Goal: Task Accomplishment & Management: Use online tool/utility

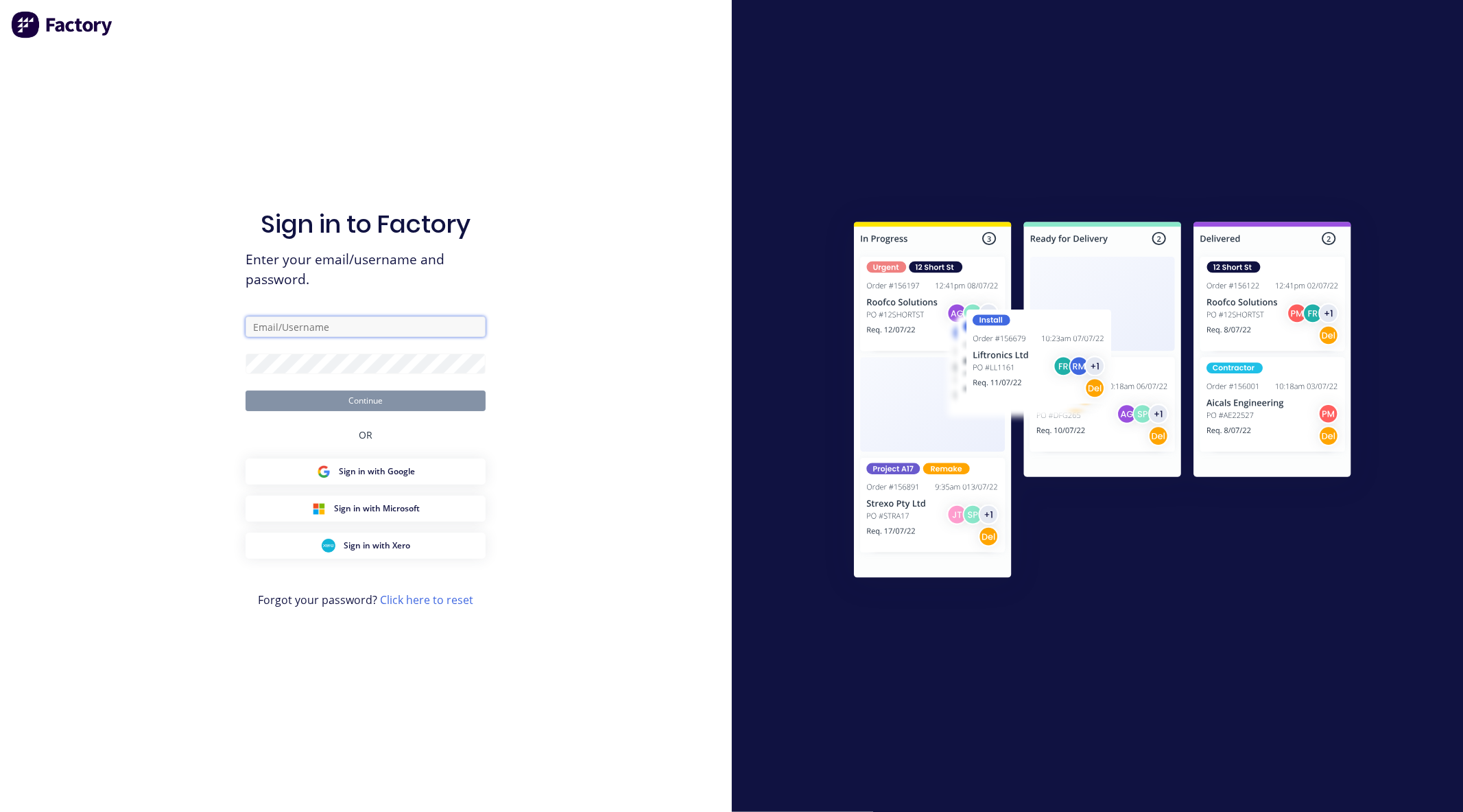
click at [308, 326] on input "text" at bounding box center [365, 326] width 240 height 21
type input "[EMAIL_ADDRESS][DOMAIN_NAME]"
click at [245, 390] on button "Continue" at bounding box center [365, 400] width 240 height 21
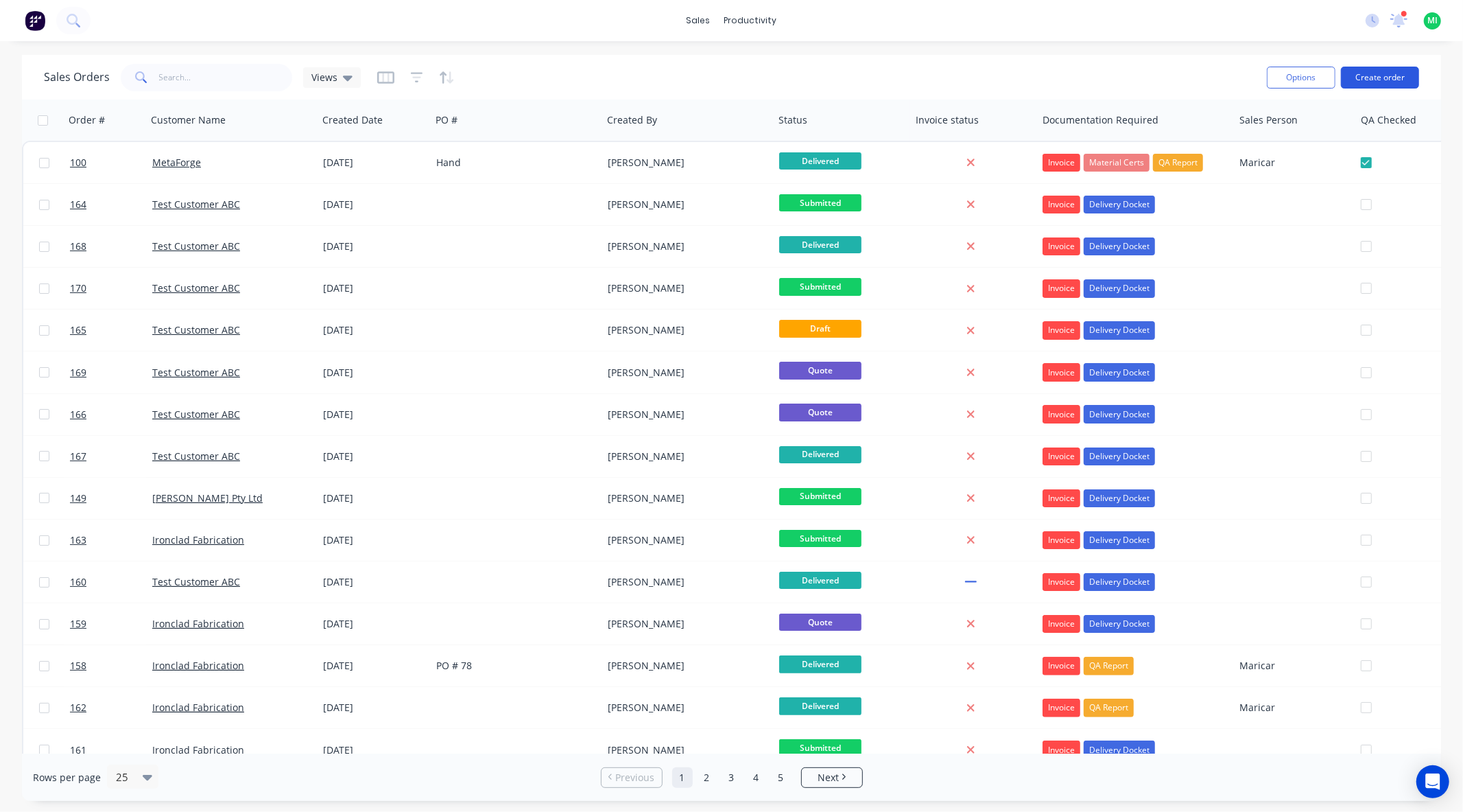
click at [1399, 67] on button "Create order" at bounding box center [1380, 77] width 78 height 22
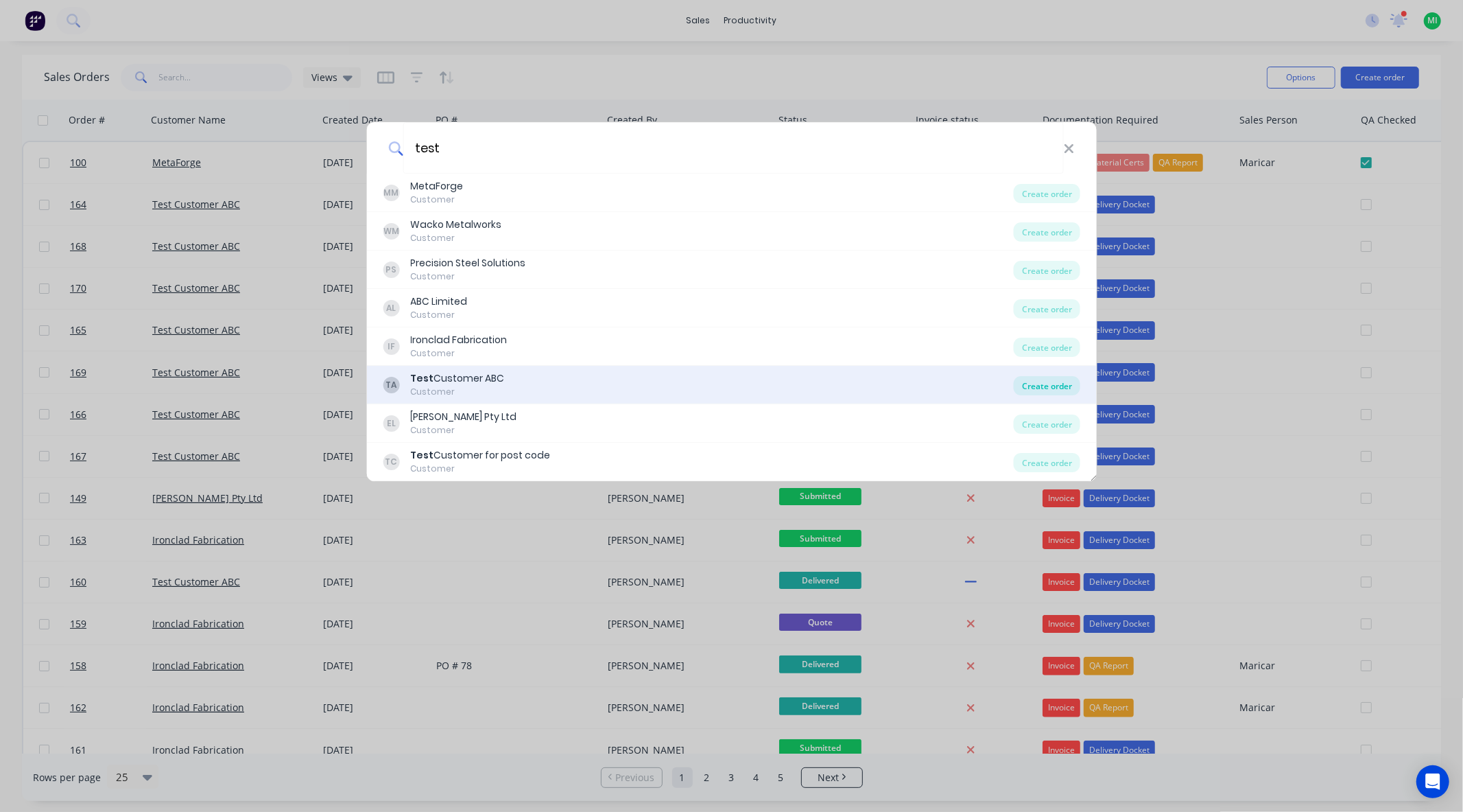
type input "test"
click at [1024, 384] on div "Create order" at bounding box center [1048, 385] width 67 height 19
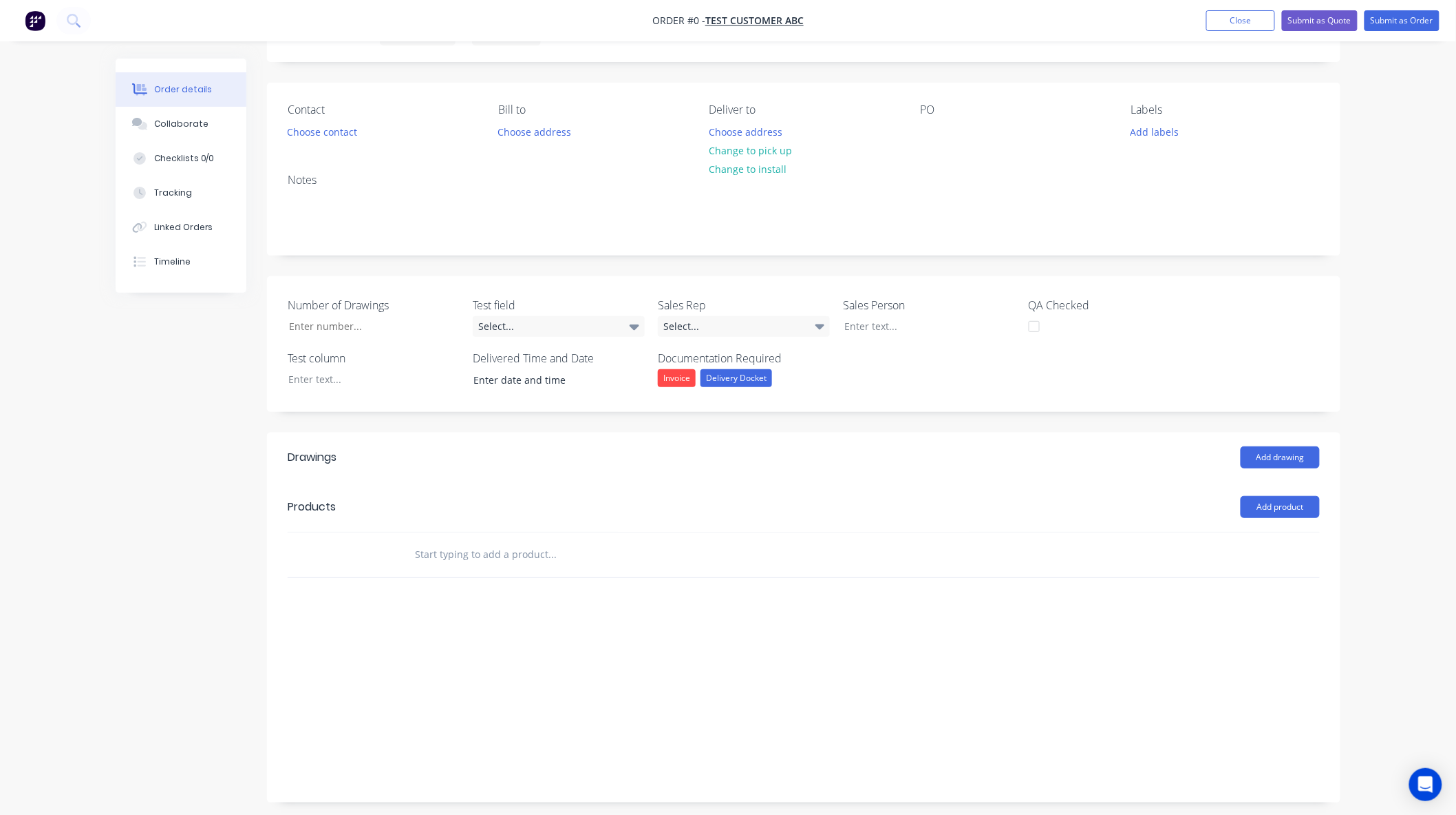
scroll to position [79, 0]
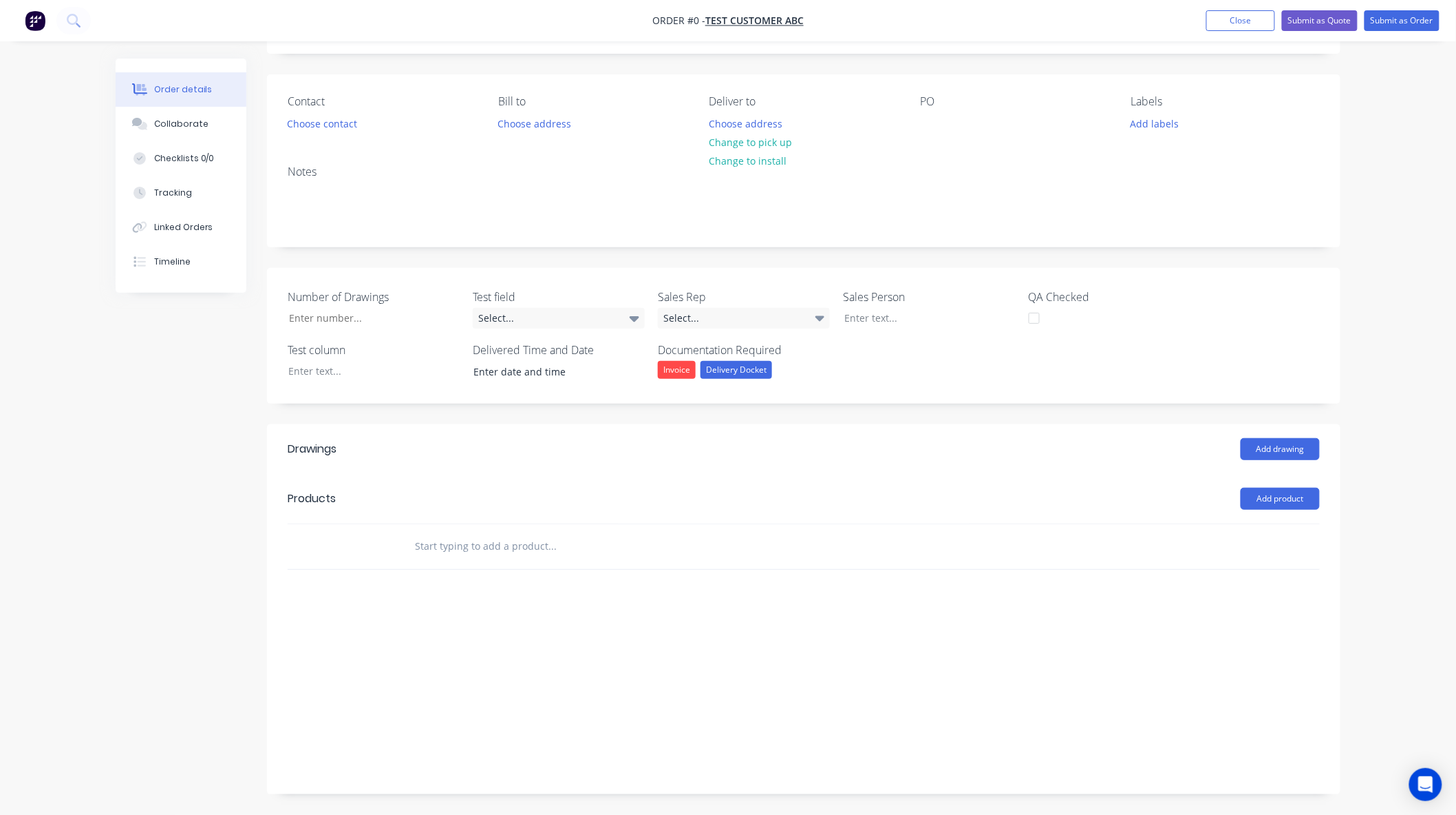
click at [449, 542] on input "text" at bounding box center [551, 546] width 275 height 28
click at [1267, 498] on button "Add product" at bounding box center [1281, 498] width 79 height 22
click at [1246, 589] on div "Product Kit" at bounding box center [1254, 588] width 106 height 20
click at [1247, 568] on div "Standard pricing" at bounding box center [1254, 560] width 106 height 20
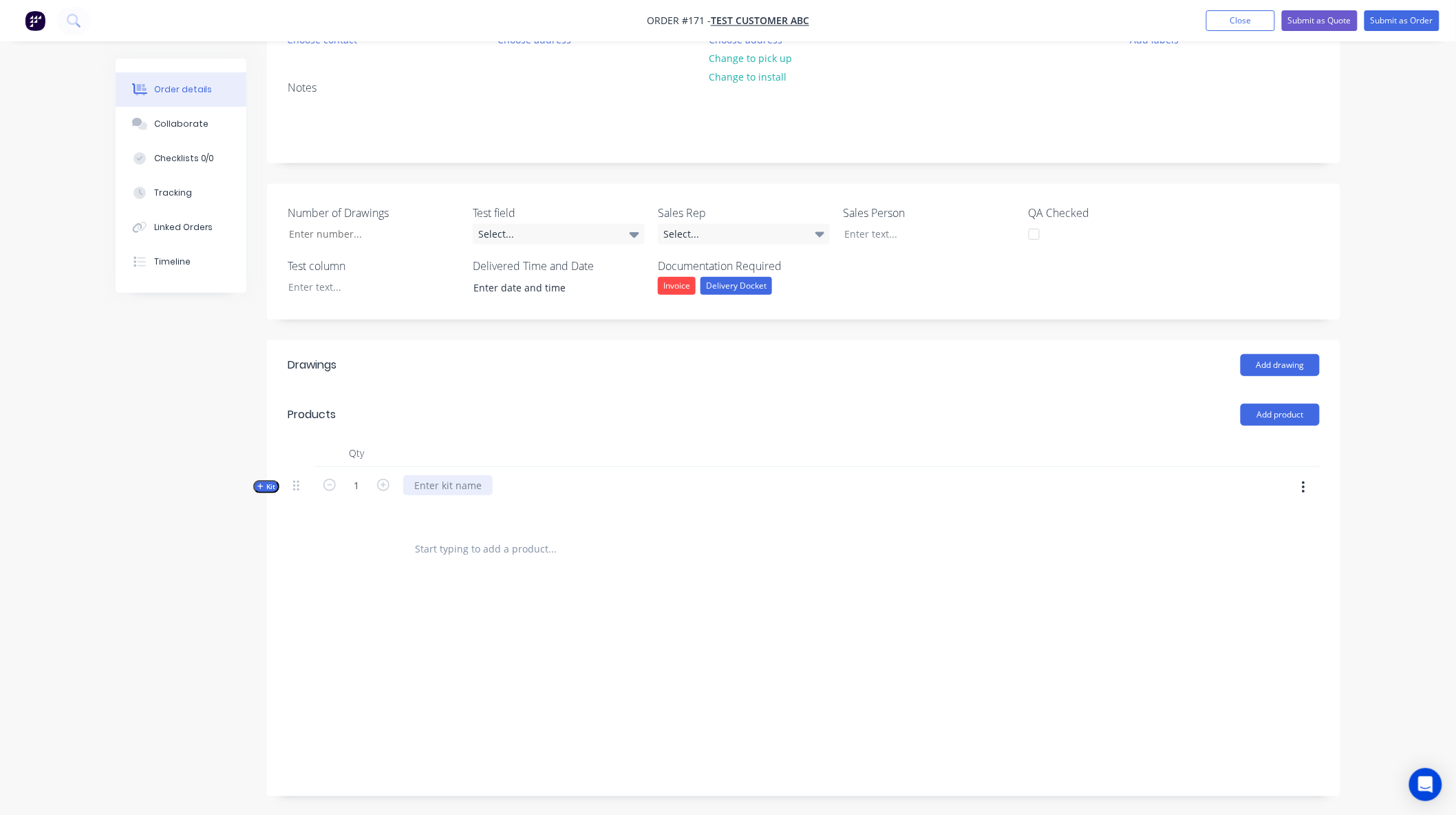
scroll to position [164, 0]
click at [452, 481] on div at bounding box center [447, 484] width 89 height 20
click at [446, 523] on div "Site Labour" at bounding box center [673, 495] width 550 height 60
click at [269, 482] on span "Kit" at bounding box center [266, 485] width 18 height 10
click at [451, 526] on input "text" at bounding box center [551, 539] width 275 height 28
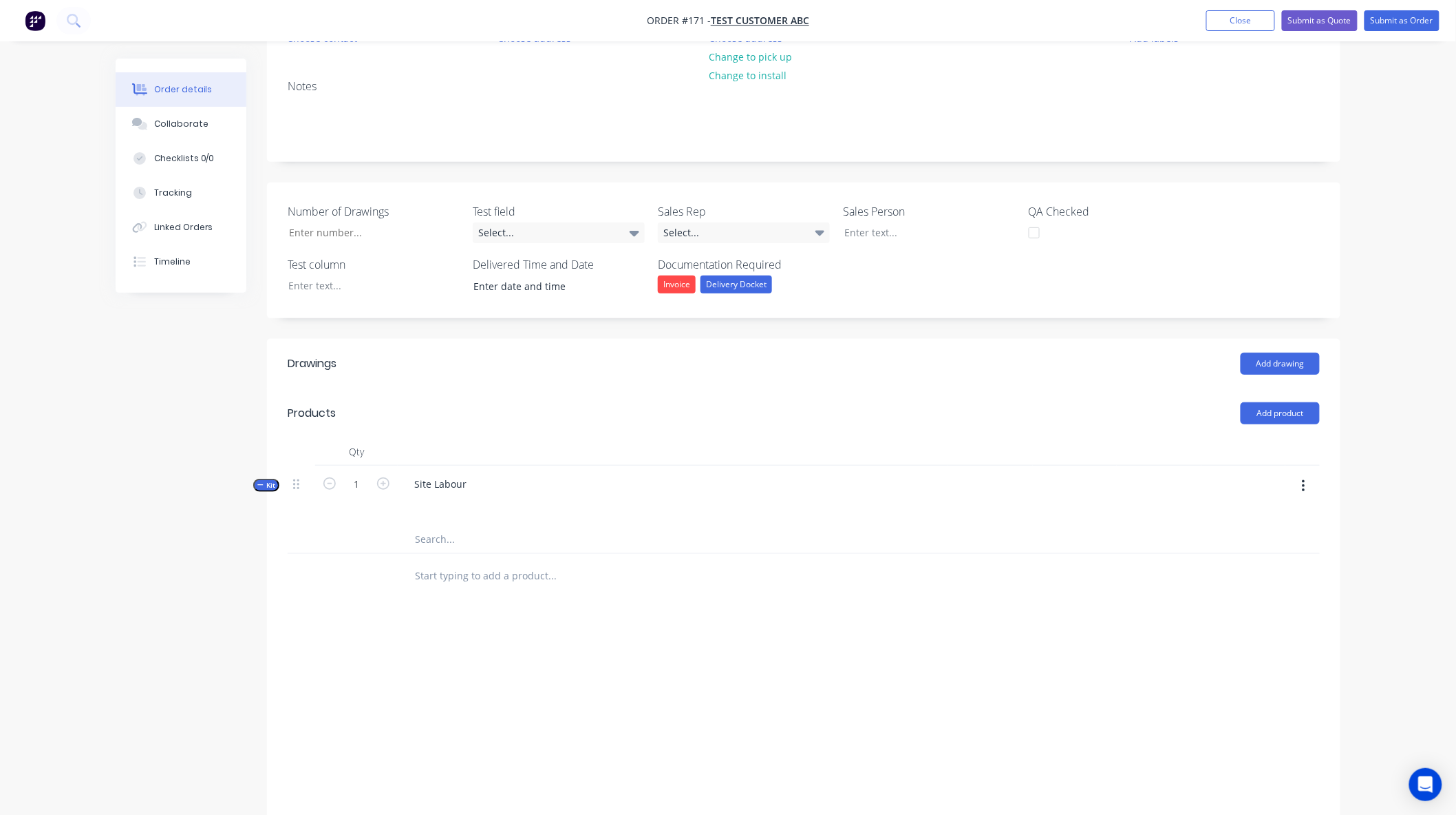
click at [458, 533] on input "text" at bounding box center [551, 539] width 275 height 28
click at [1304, 484] on icon "button" at bounding box center [1304, 486] width 4 height 15
click at [1249, 514] on div "Add product to kit" at bounding box center [1254, 523] width 106 height 20
click at [1243, 597] on div "Basic product" at bounding box center [1254, 605] width 106 height 20
click at [441, 539] on div at bounding box center [460, 543] width 115 height 20
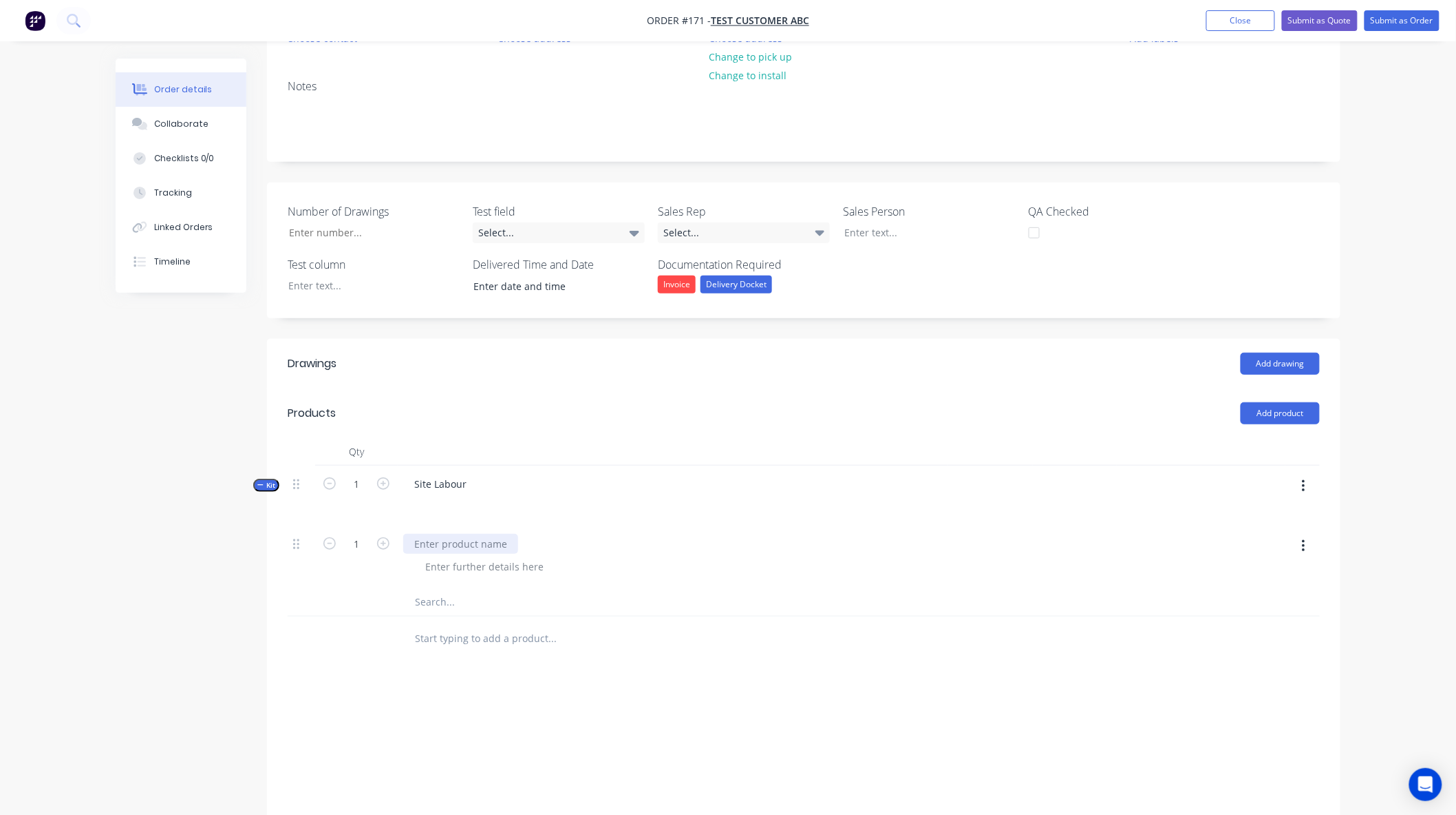
paste div
type input "7.5"
click at [486, 558] on div at bounding box center [484, 566] width 141 height 20
paste div
click at [449, 597] on input "text" at bounding box center [551, 602] width 275 height 28
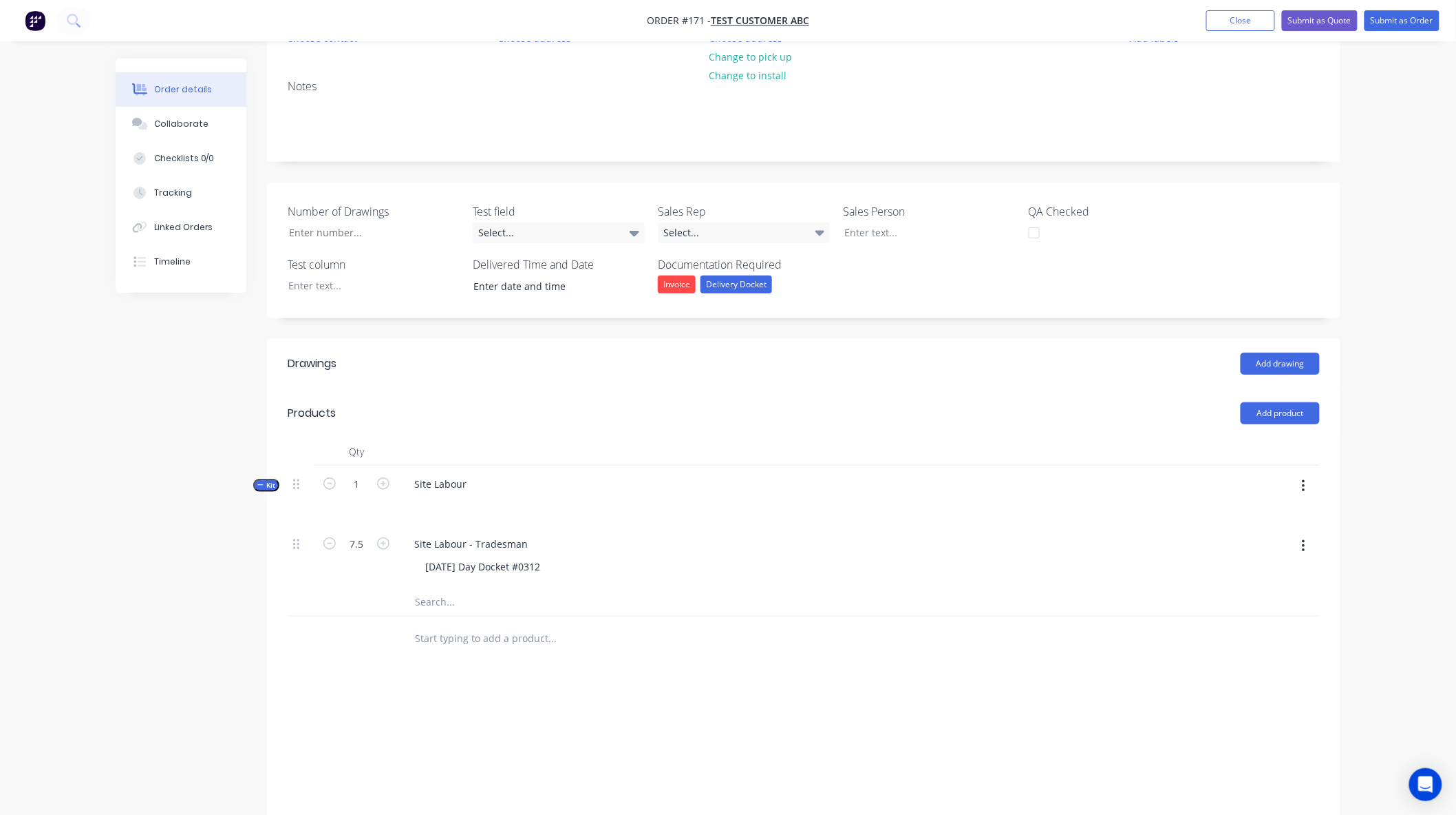
click at [1313, 551] on button "button" at bounding box center [1304, 545] width 32 height 24
click at [470, 607] on input "text" at bounding box center [551, 602] width 275 height 28
click at [1308, 483] on button "button" at bounding box center [1304, 486] width 32 height 24
click at [1259, 521] on div "Add product to kit" at bounding box center [1254, 523] width 106 height 20
click at [1241, 599] on div "Basic product" at bounding box center [1254, 605] width 106 height 20
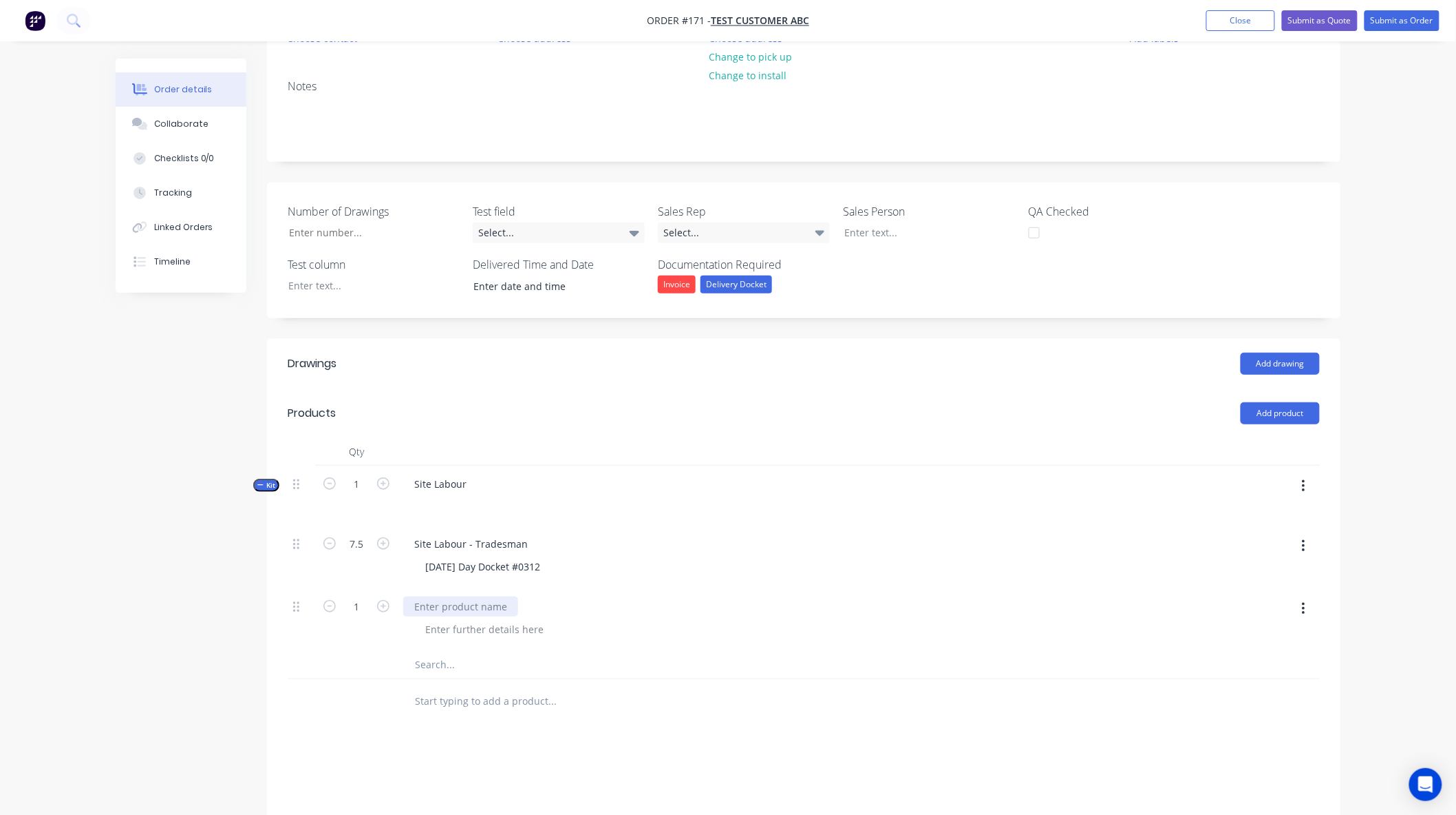
click at [450, 600] on div at bounding box center [460, 607] width 115 height 20
paste div
click at [353, 545] on input "7.5" at bounding box center [356, 543] width 36 height 21
type input "6.5"
drag, startPoint x: 355, startPoint y: 610, endPoint x: 376, endPoint y: 629, distance: 28.3
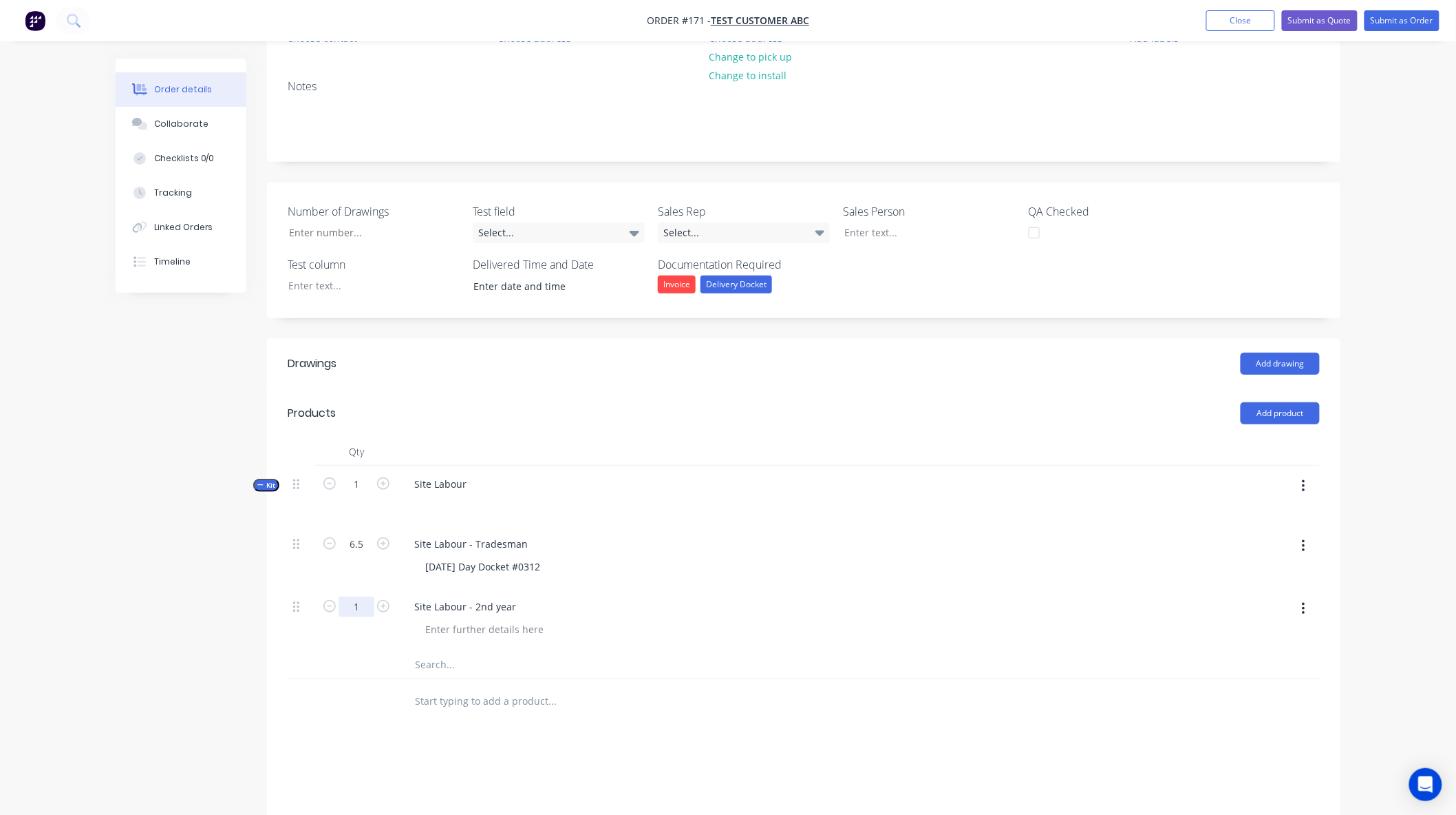
click at [355, 610] on input "1" at bounding box center [356, 607] width 36 height 21
type input "7.5"
click at [502, 628] on div at bounding box center [484, 629] width 141 height 20
paste div
click at [463, 664] on input "text" at bounding box center [551, 664] width 275 height 28
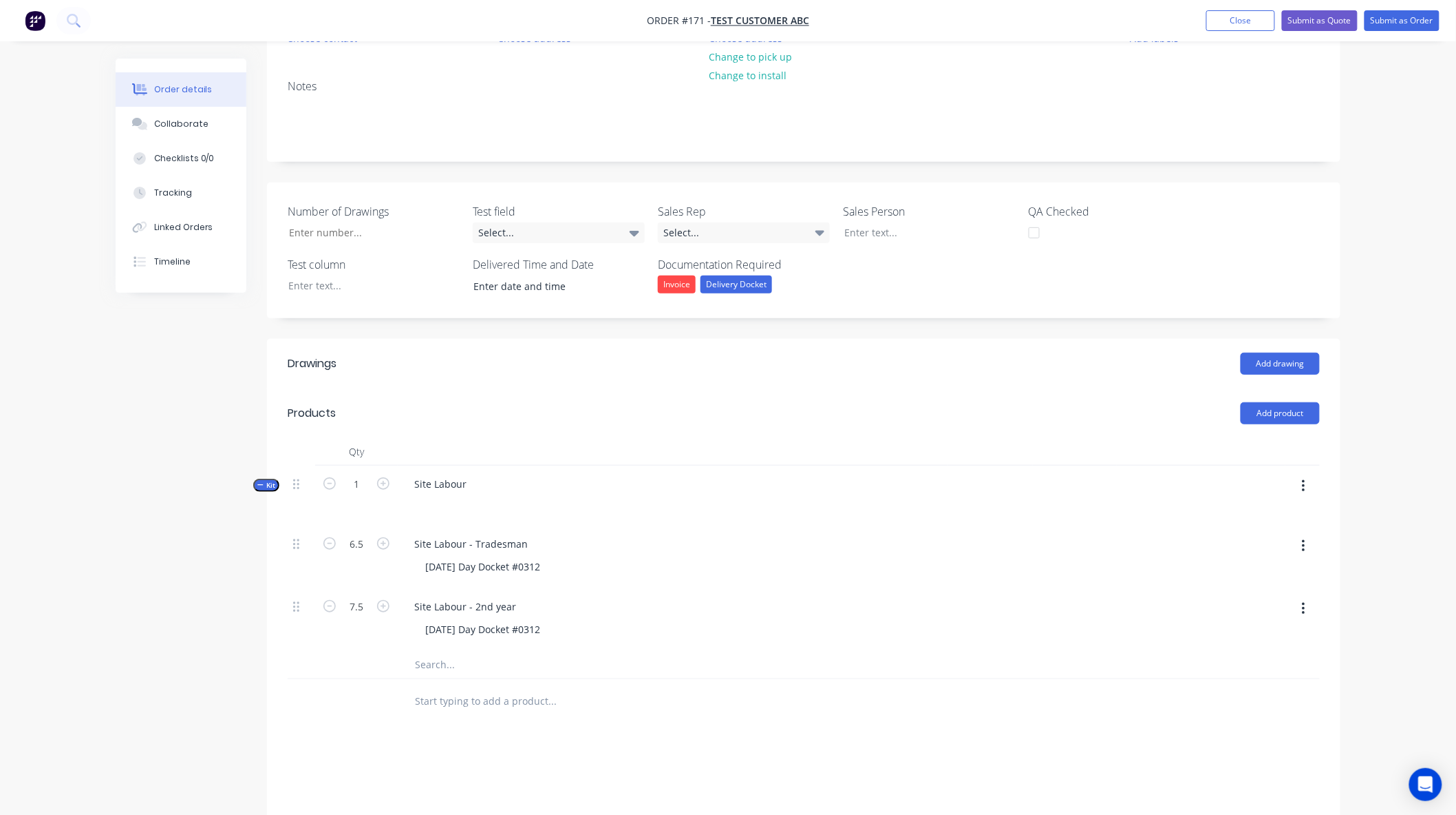
click at [457, 672] on input "text" at bounding box center [551, 664] width 275 height 28
click at [1303, 486] on icon "button" at bounding box center [1304, 486] width 4 height 15
click at [1288, 515] on div "Add product to kit" at bounding box center [1254, 523] width 106 height 20
drag, startPoint x: 1218, startPoint y: 606, endPoint x: 870, endPoint y: 616, distance: 348.1
click at [1218, 605] on div "Basic product" at bounding box center [1254, 605] width 106 height 20
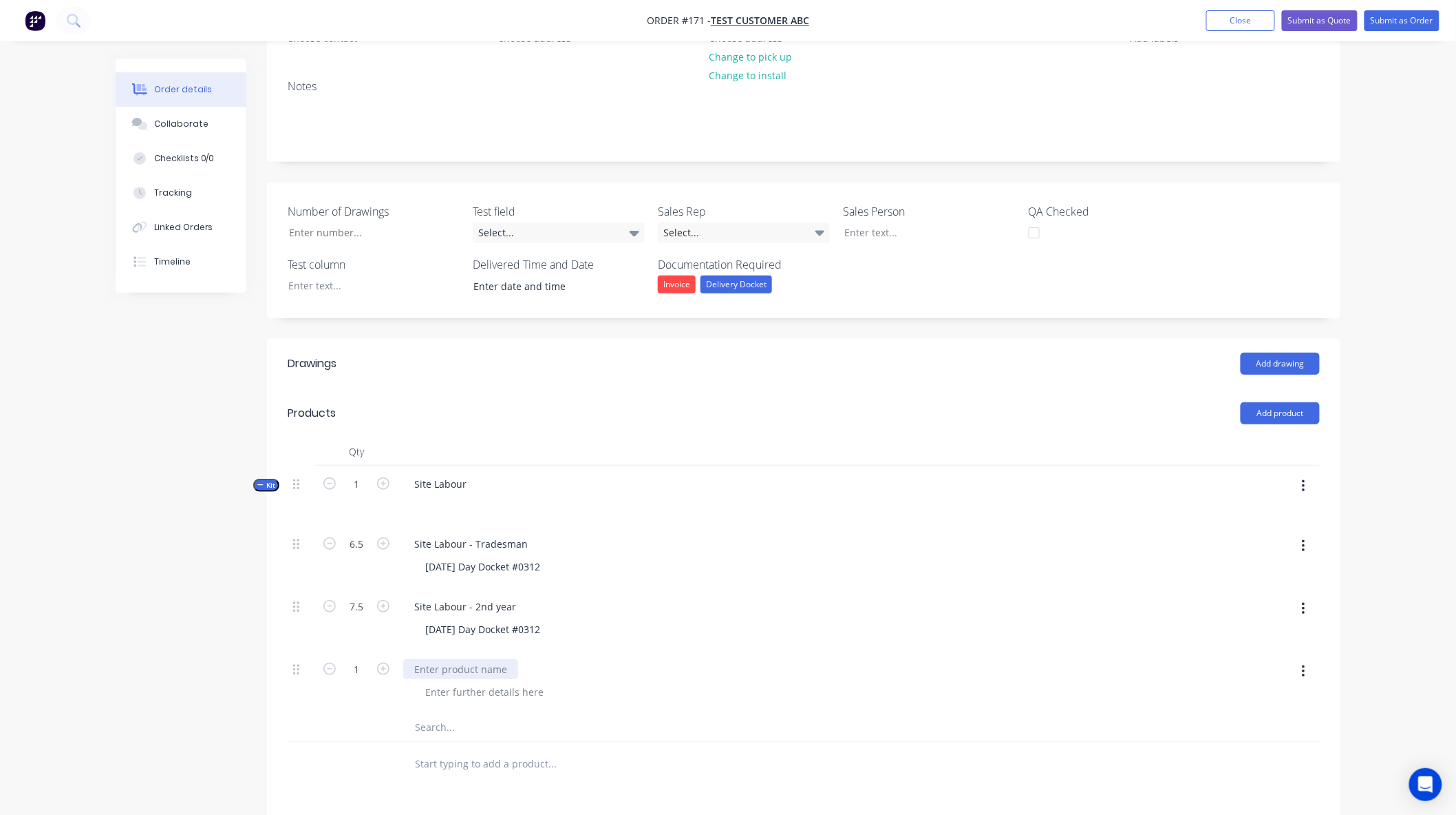
click at [483, 662] on div at bounding box center [460, 669] width 115 height 20
paste div
click at [472, 687] on div at bounding box center [484, 691] width 141 height 20
paste div
type input "6"
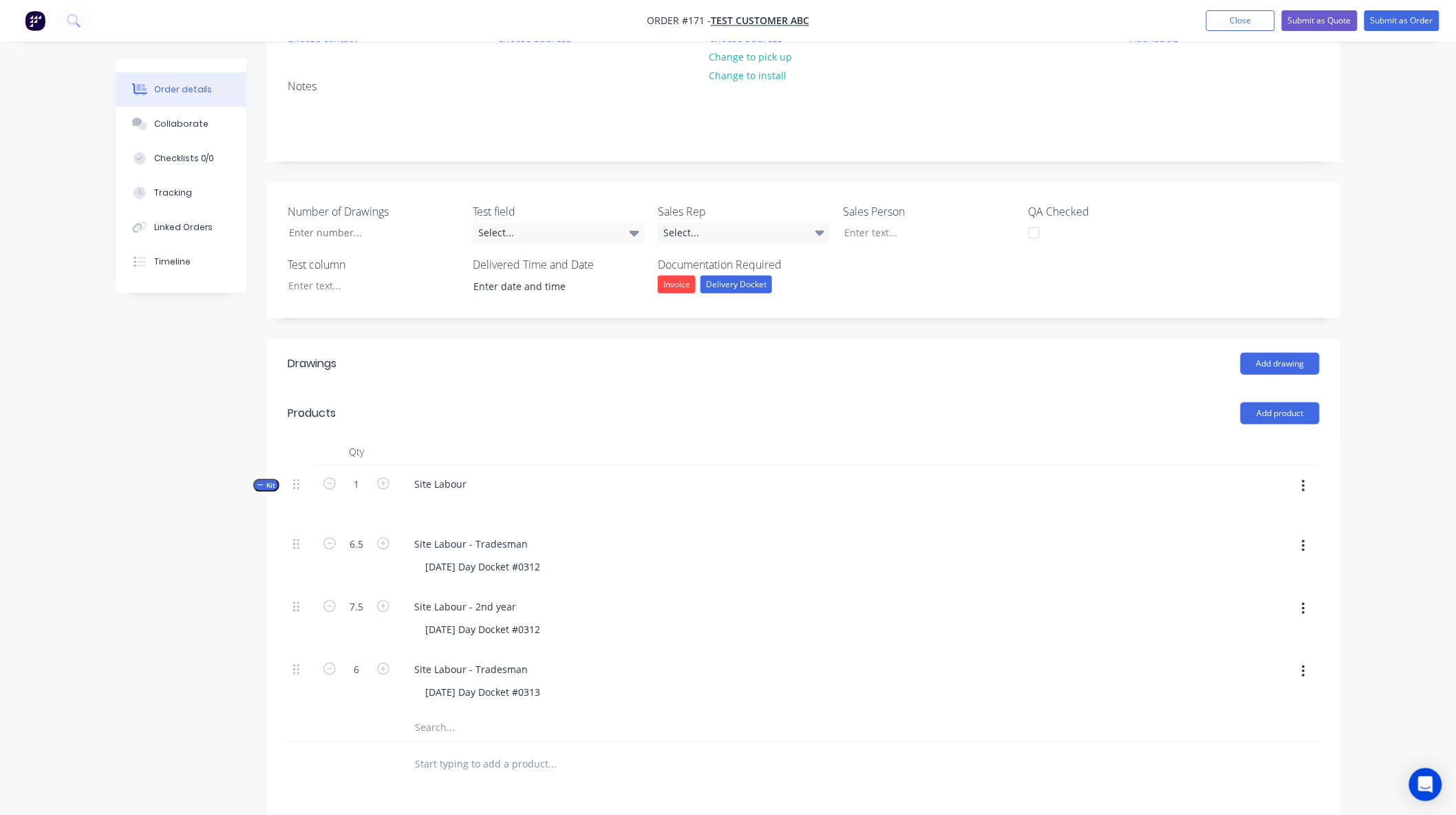
click at [1302, 483] on icon "button" at bounding box center [1304, 486] width 4 height 15
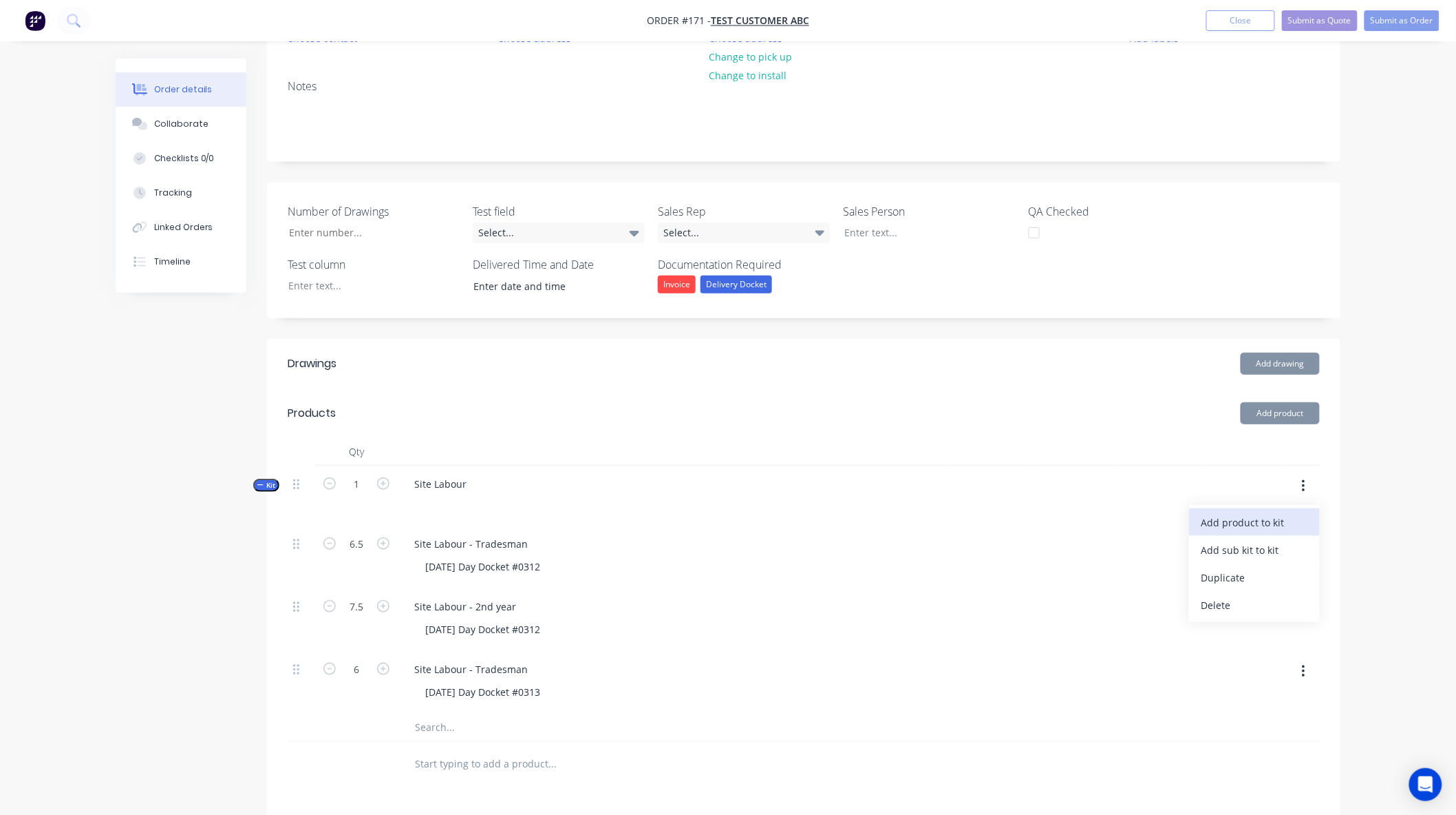
click at [1263, 510] on button "Add product to kit" at bounding box center [1254, 522] width 131 height 28
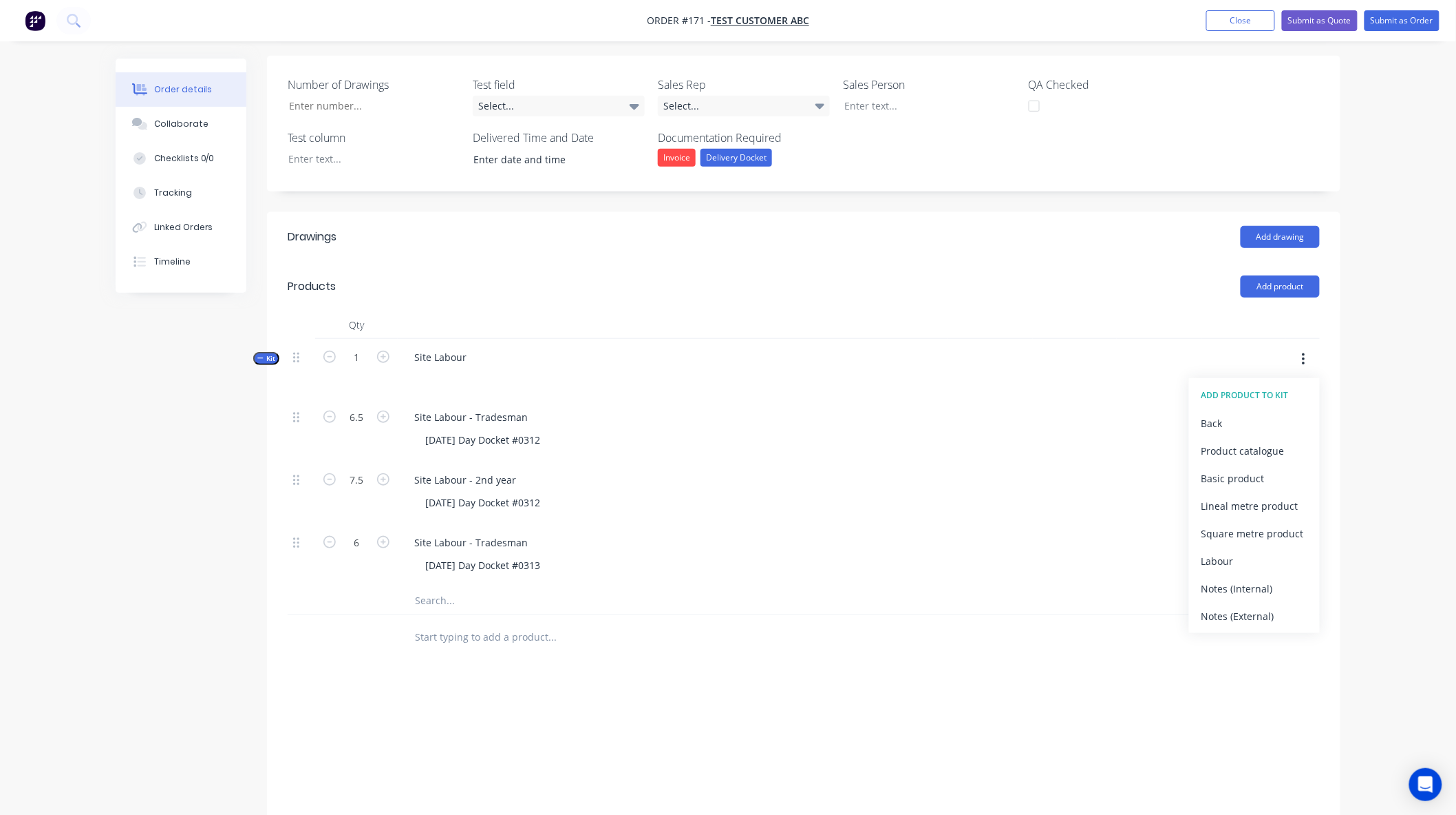
scroll to position [318, 0]
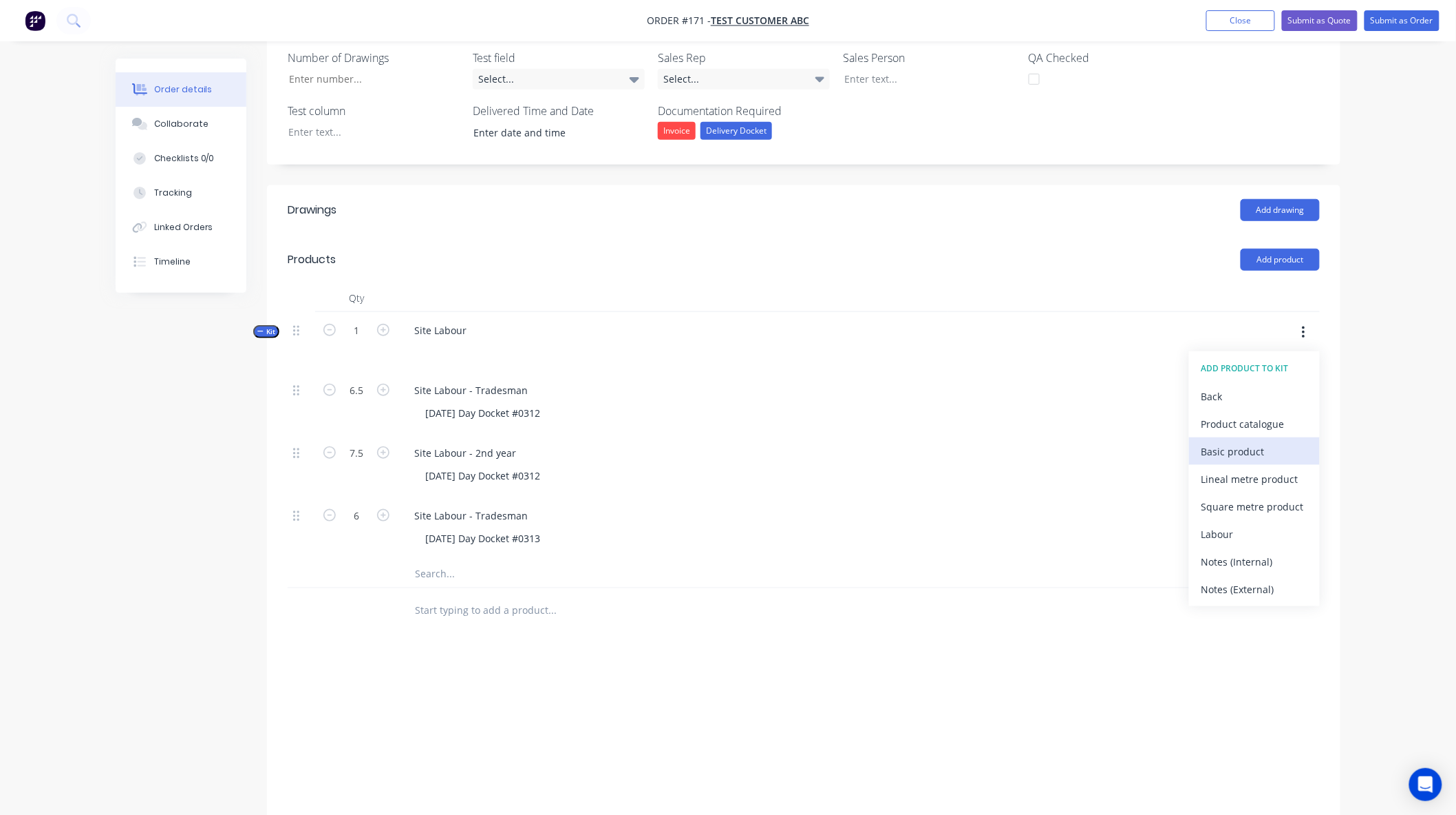
click at [1233, 455] on div "Basic product" at bounding box center [1254, 451] width 106 height 20
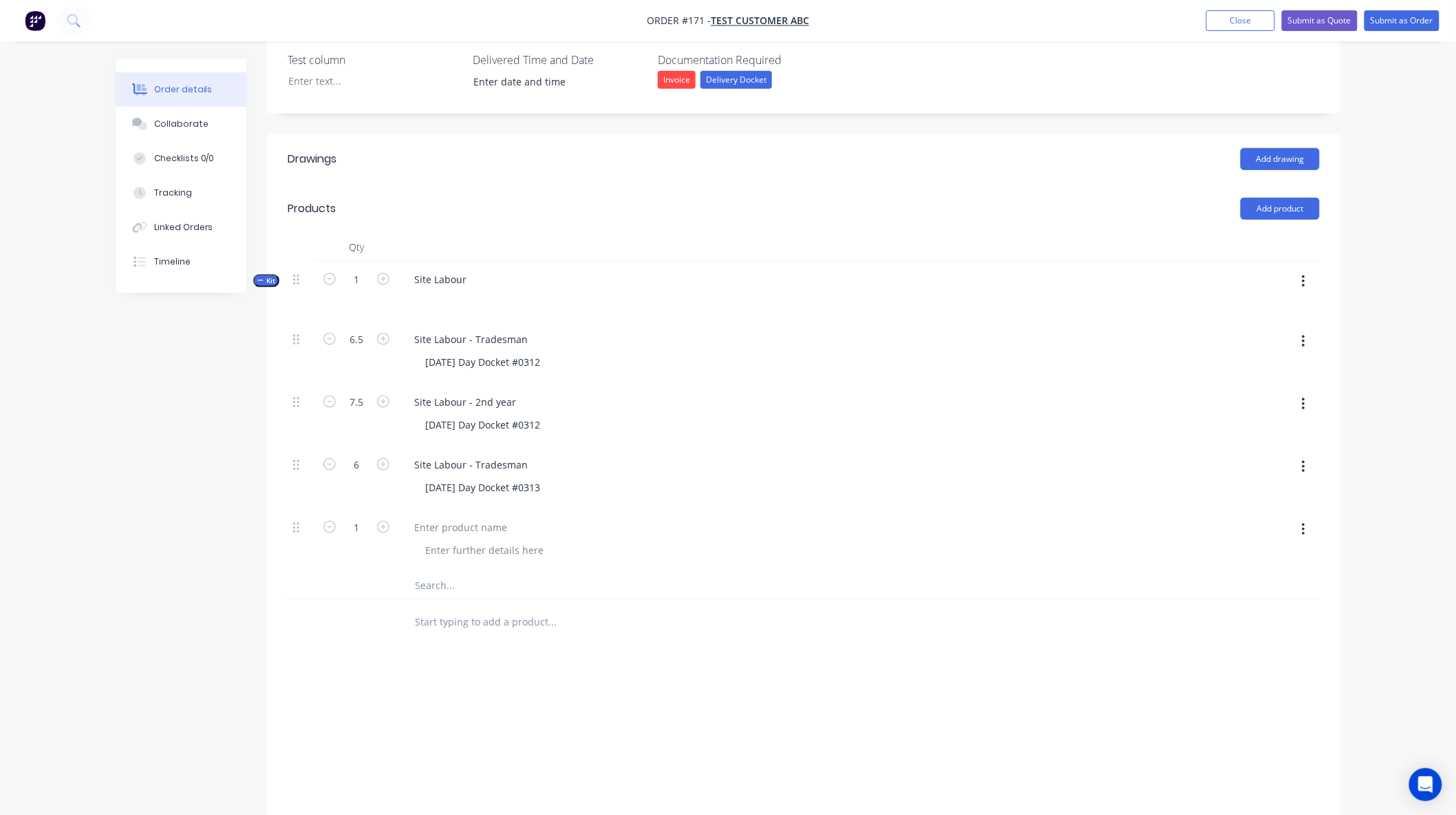
scroll to position [394, 0]
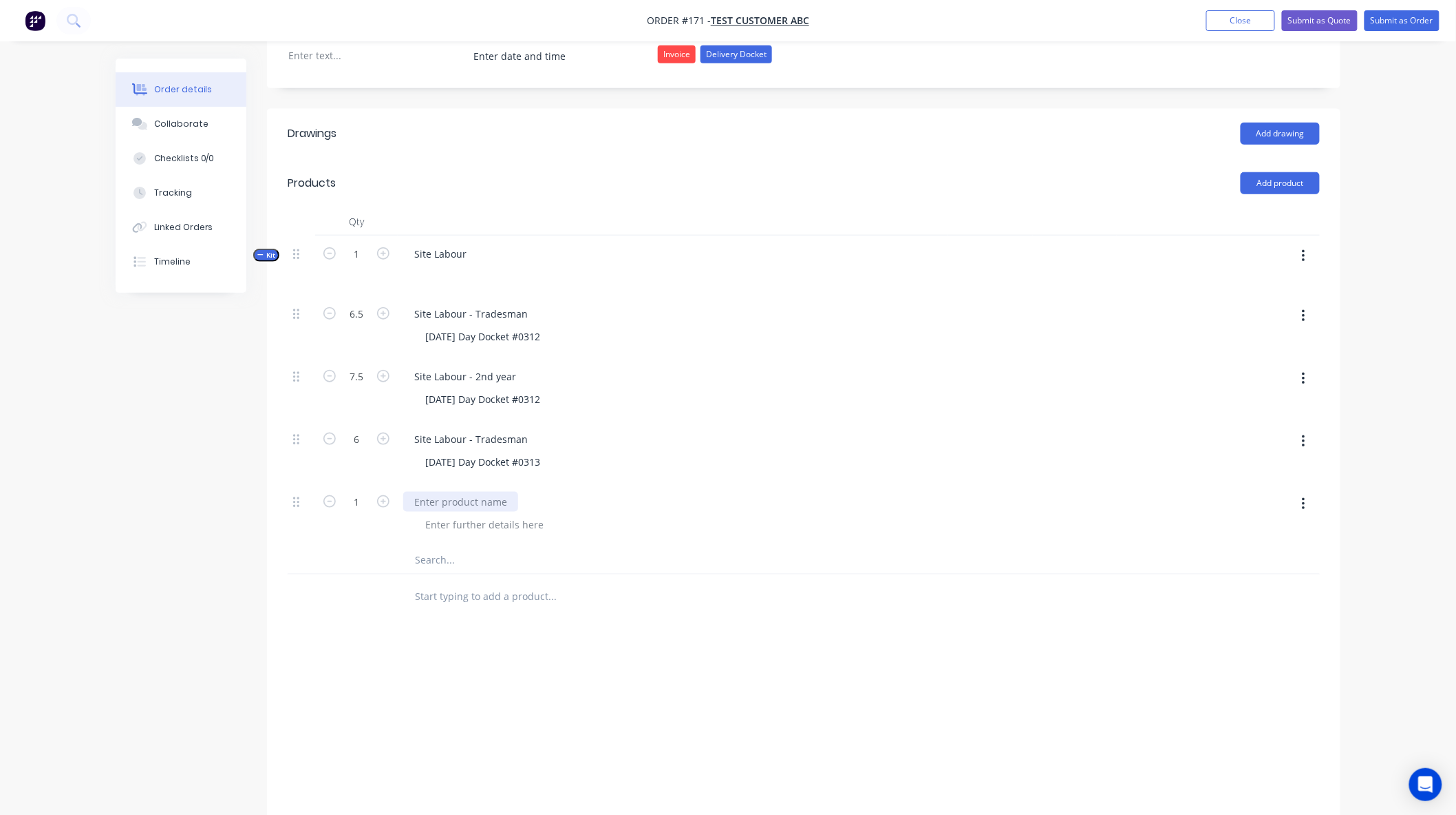
click at [453, 495] on div at bounding box center [460, 502] width 115 height 20
paste div
type input "6"
click at [512, 525] on div at bounding box center [484, 524] width 141 height 20
paste div
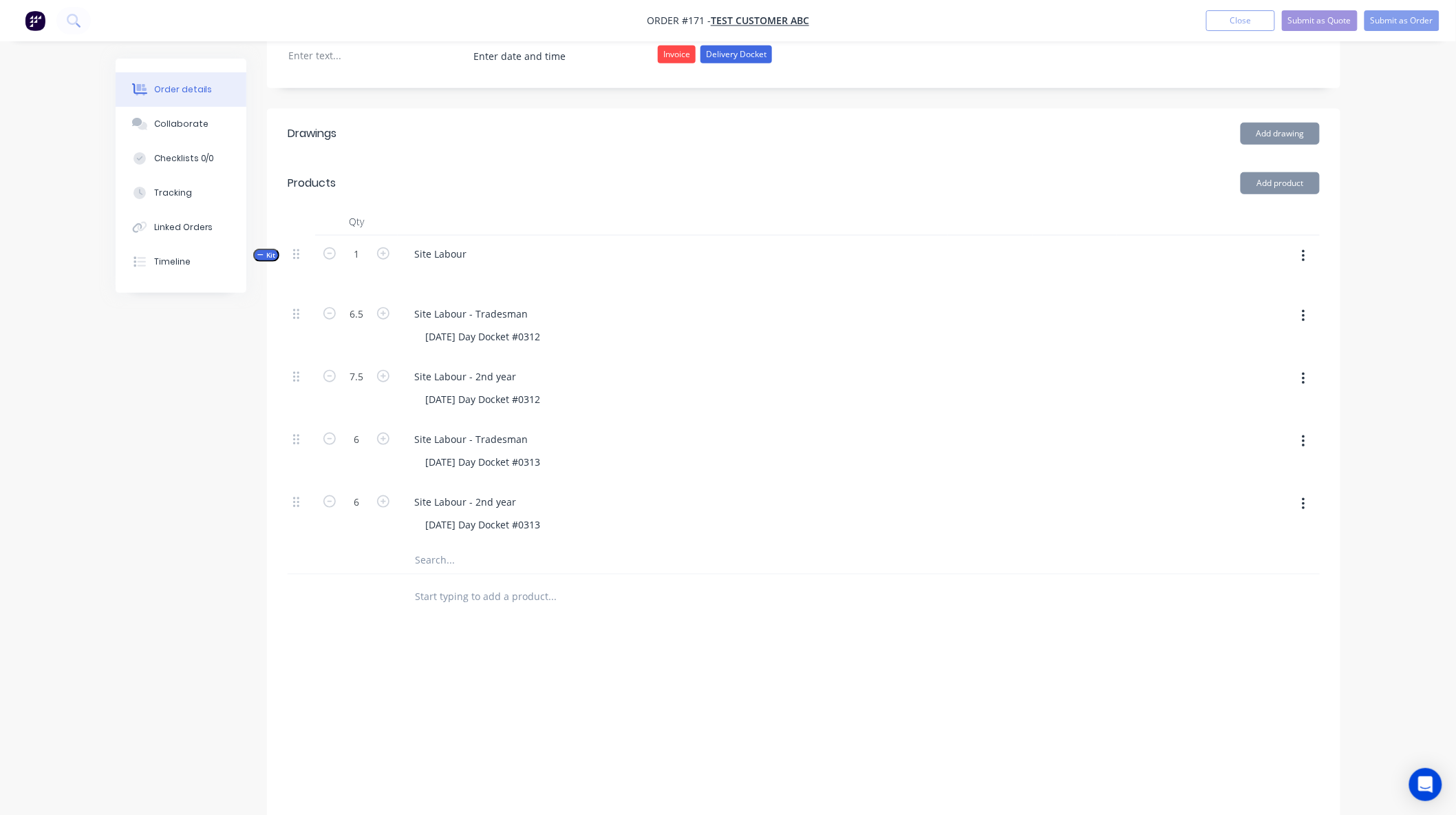
click at [455, 556] on input "text" at bounding box center [551, 560] width 275 height 28
click at [1299, 257] on button "button" at bounding box center [1304, 255] width 32 height 24
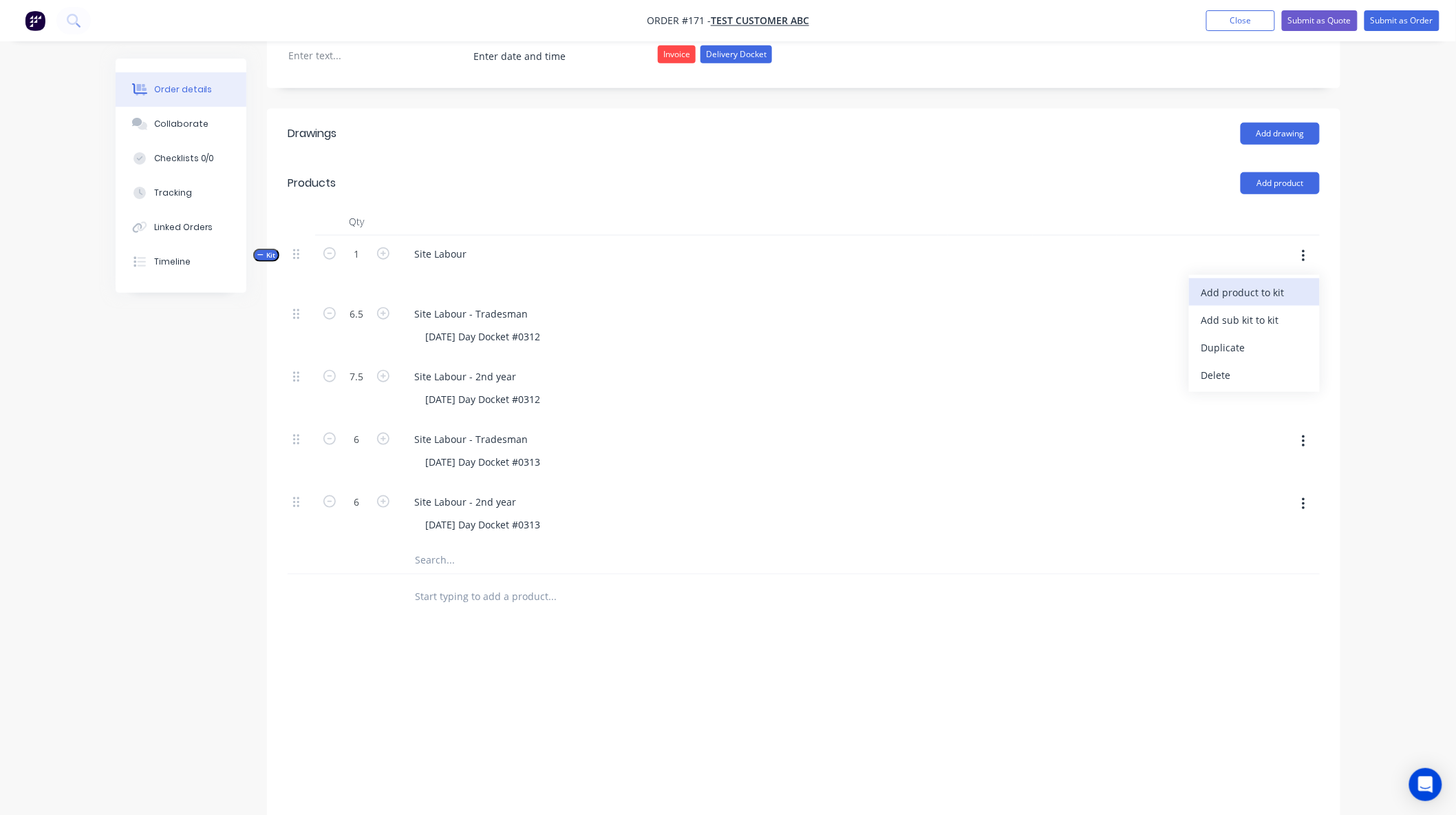
click at [1274, 284] on div "Add product to kit" at bounding box center [1254, 292] width 106 height 20
click at [788, 568] on div at bounding box center [610, 560] width 413 height 28
click at [263, 246] on div "Order details Collaborate Checklists 0/0 Tracking Linked Orders Timeline" at bounding box center [191, 175] width 152 height 234
click at [263, 251] on icon "button" at bounding box center [260, 255] width 6 height 7
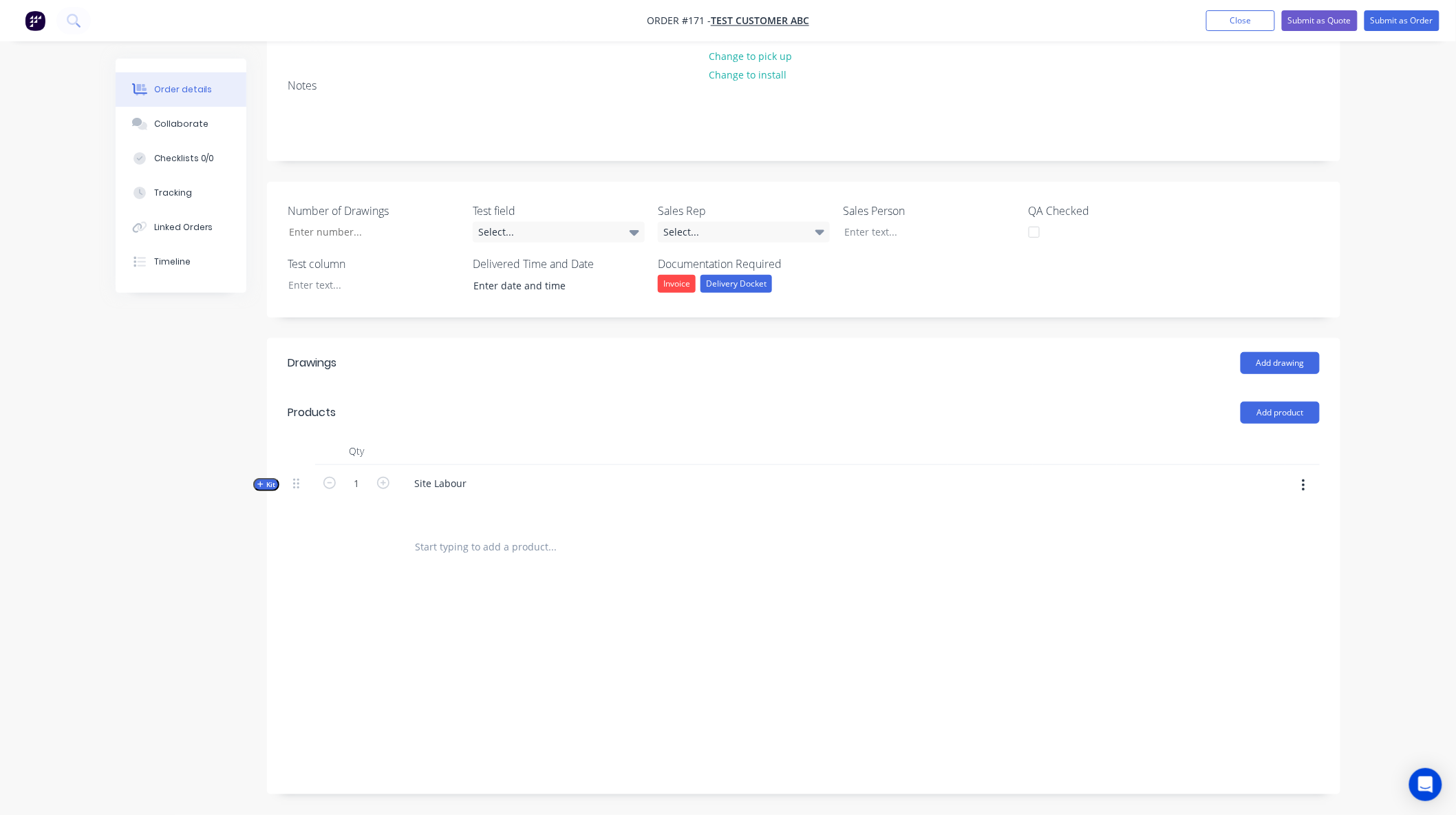
scroll to position [164, 0]
click at [1302, 489] on icon "button" at bounding box center [1304, 486] width 4 height 15
click at [1267, 520] on div "Add product to kit" at bounding box center [1254, 523] width 106 height 20
click at [255, 486] on button "Kit" at bounding box center [266, 485] width 26 height 13
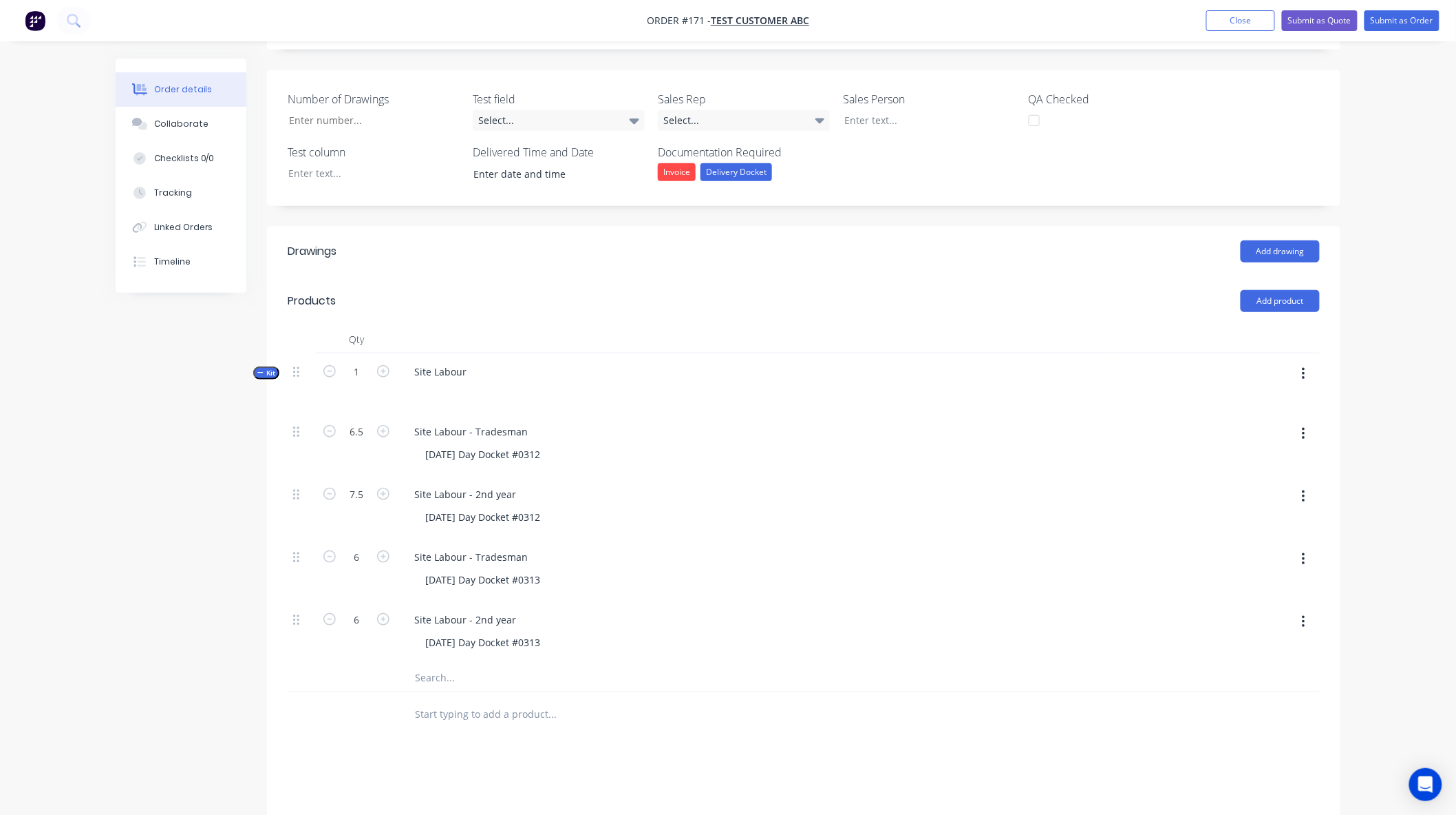
scroll to position [318, 0]
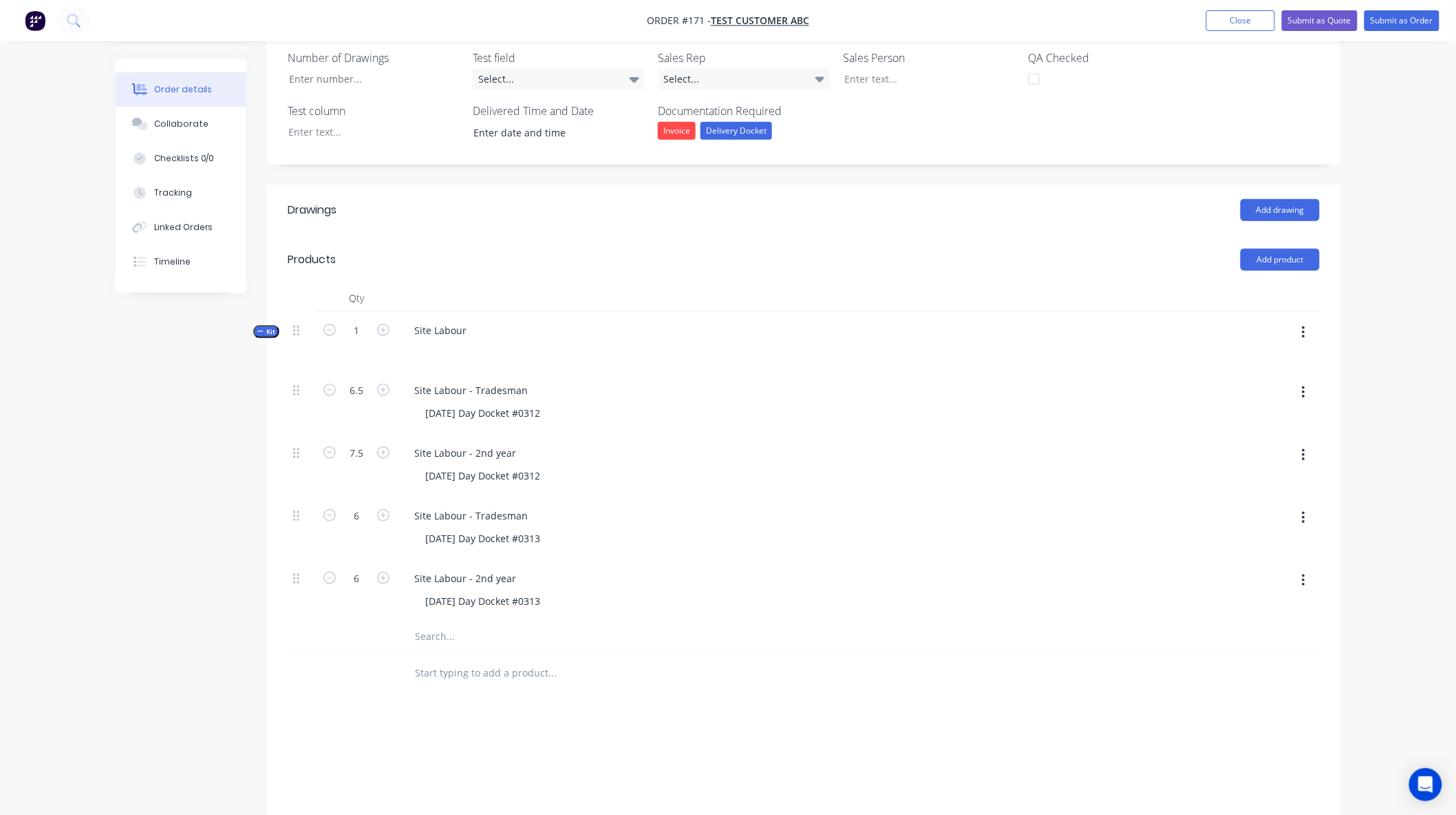
click at [1296, 332] on button "button" at bounding box center [1304, 332] width 32 height 24
click at [257, 335] on icon "button" at bounding box center [260, 331] width 6 height 7
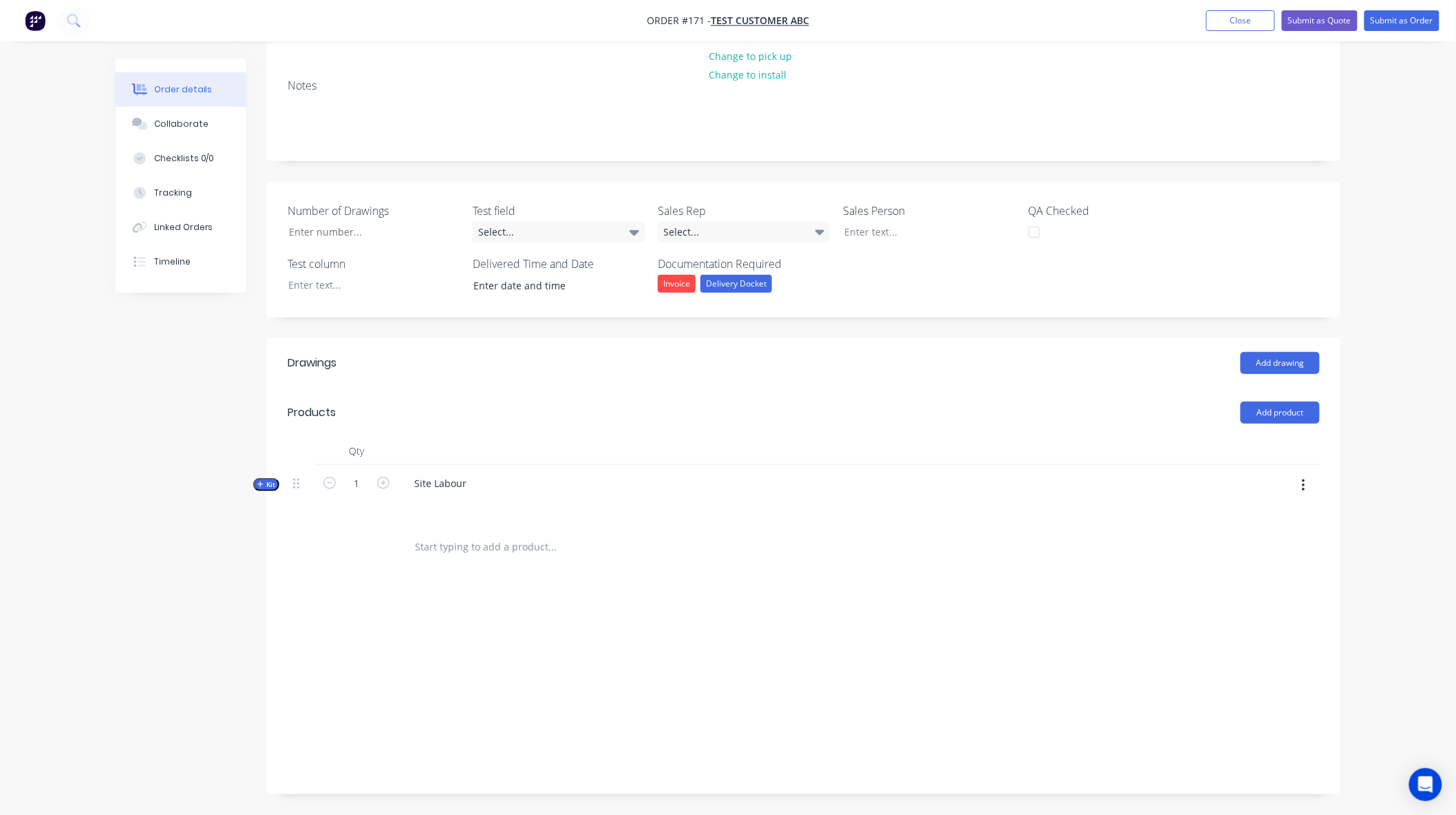
scroll to position [164, 0]
click at [1301, 482] on button "button" at bounding box center [1304, 486] width 32 height 24
click at [477, 546] on input "text" at bounding box center [551, 547] width 275 height 28
click at [1302, 492] on icon "button" at bounding box center [1304, 486] width 4 height 15
click at [841, 617] on div "Labour $0.00 Sub total $0.00 Margin $0.00 ( 0.00 %) Tax $0.00 Total $0.00" at bounding box center [804, 694] width 1032 height 160
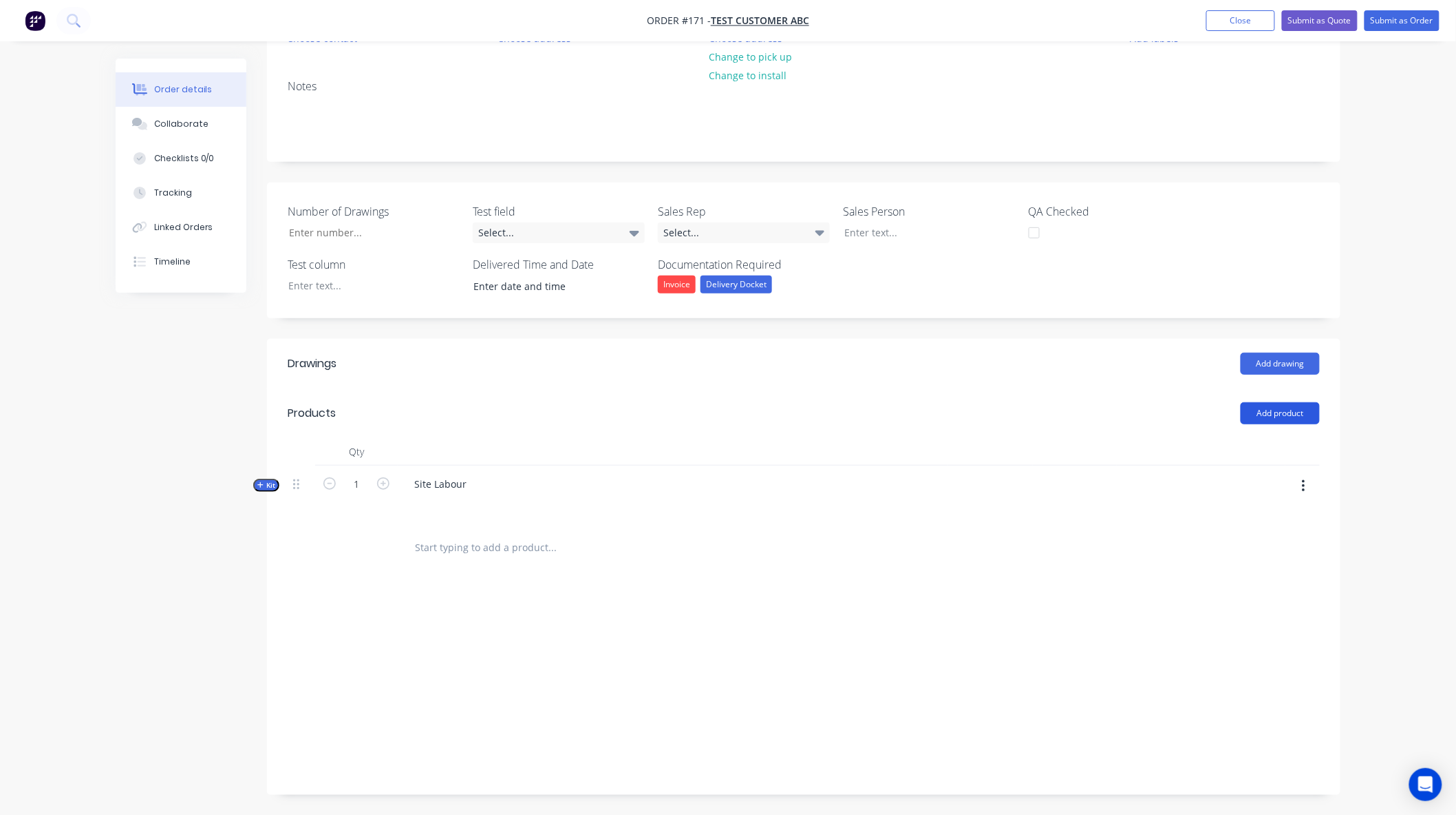
click at [1299, 419] on button "Add product" at bounding box center [1281, 413] width 79 height 22
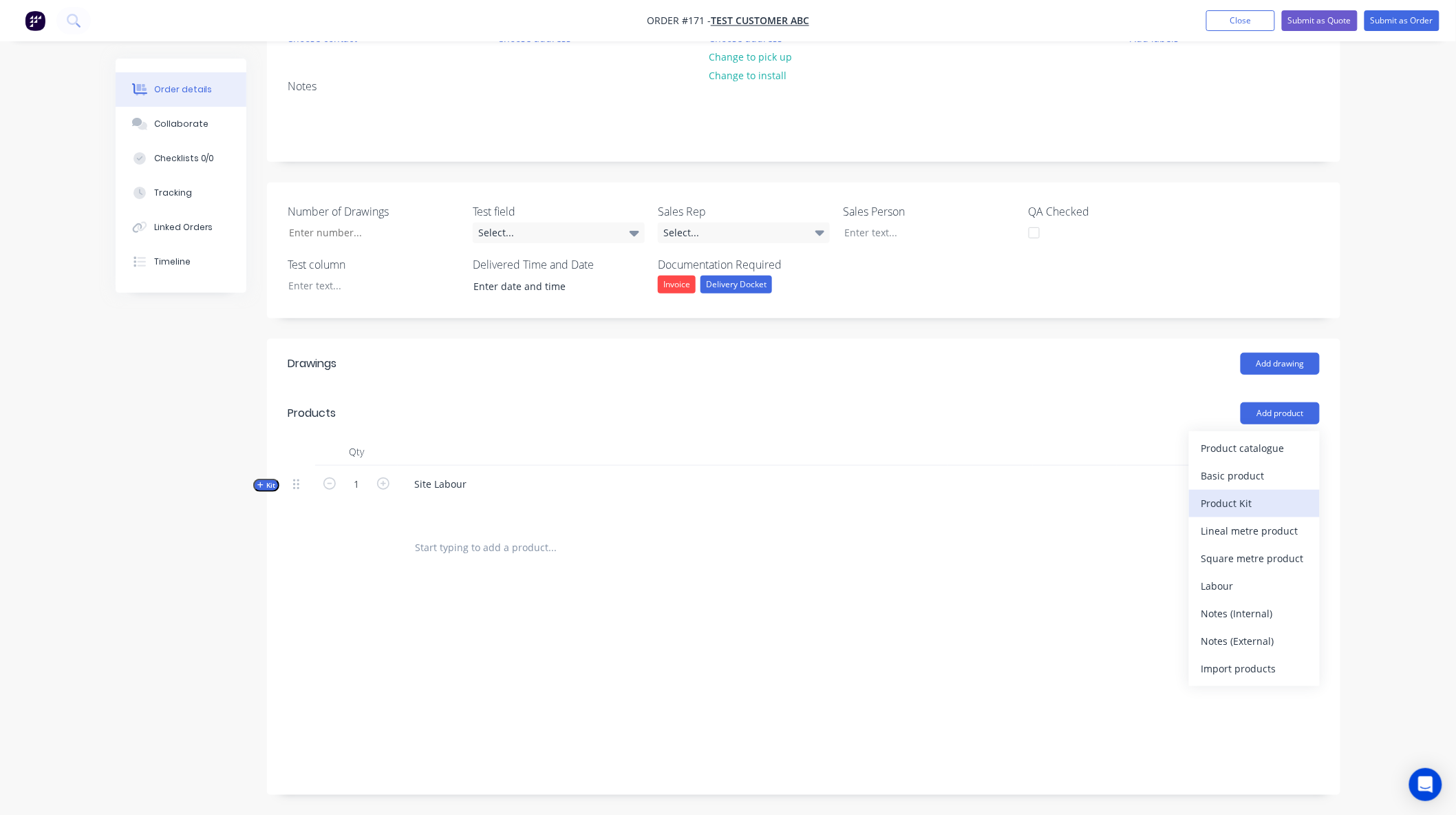
click at [1254, 492] on button "Product Kit" at bounding box center [1254, 503] width 131 height 28
click at [1238, 479] on div "Standard pricing" at bounding box center [1254, 476] width 106 height 20
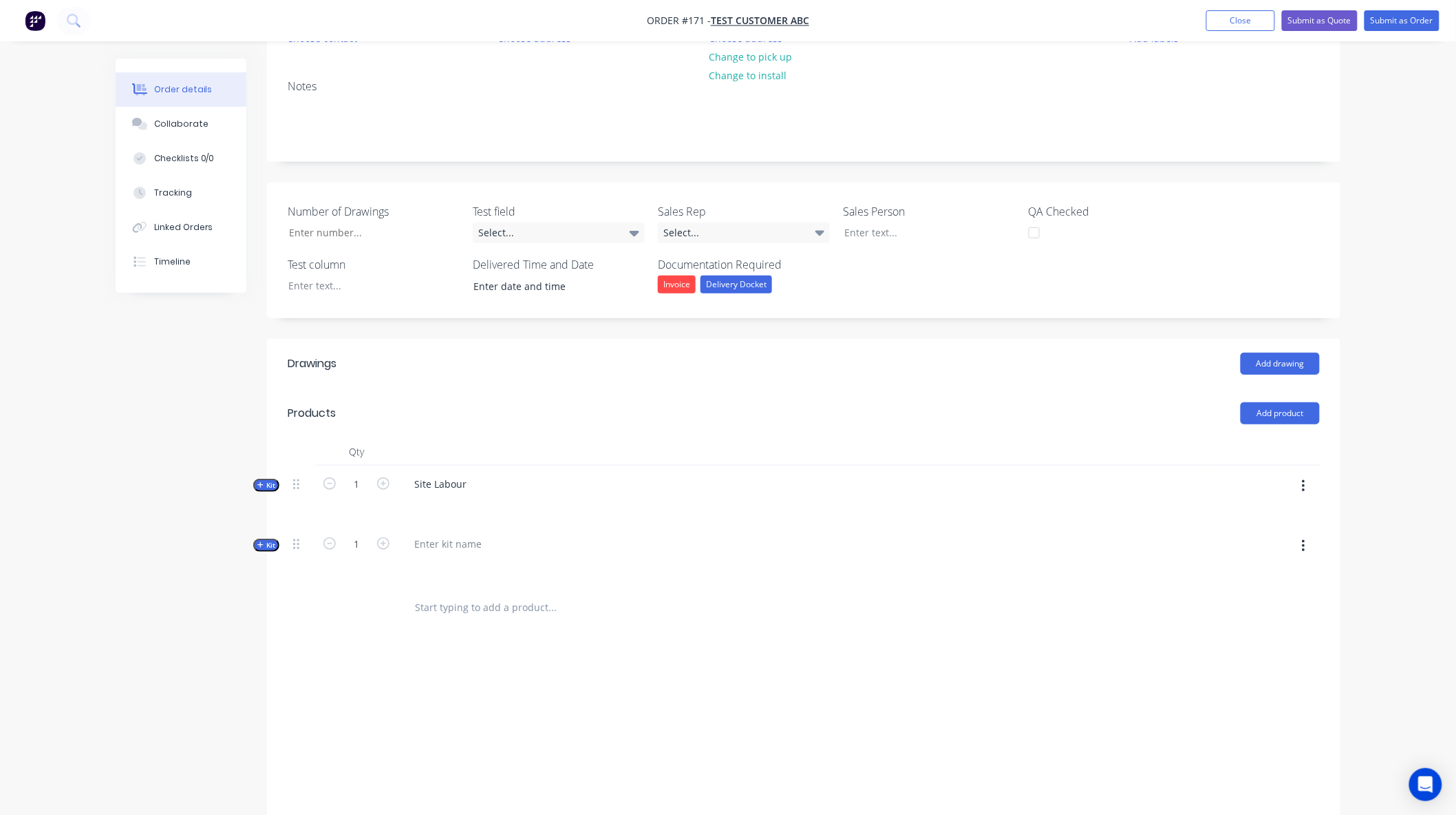
click at [267, 478] on button "Kit" at bounding box center [266, 485] width 26 height 13
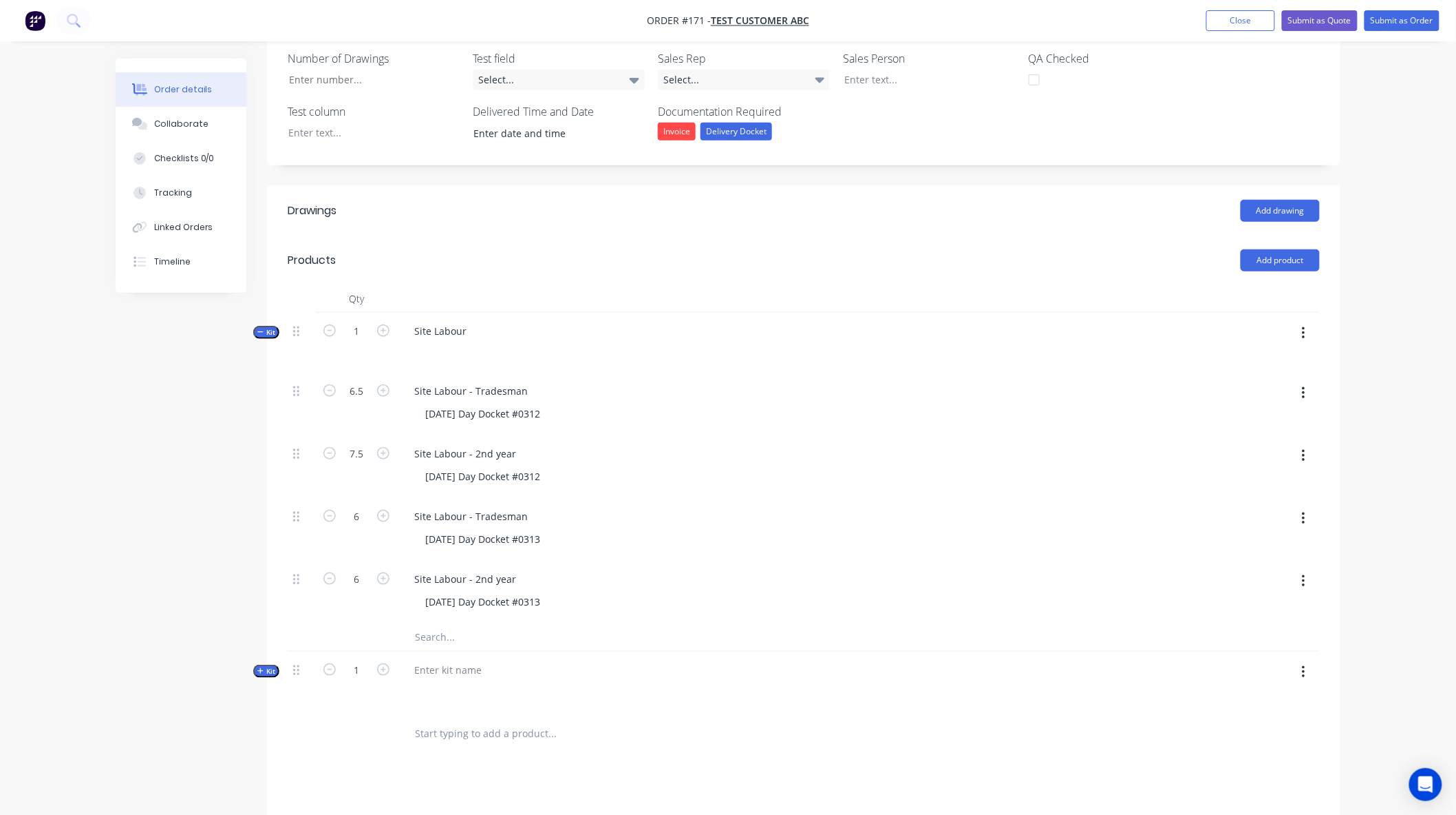
scroll to position [318, 0]
click at [260, 335] on icon "button" at bounding box center [260, 331] width 6 height 7
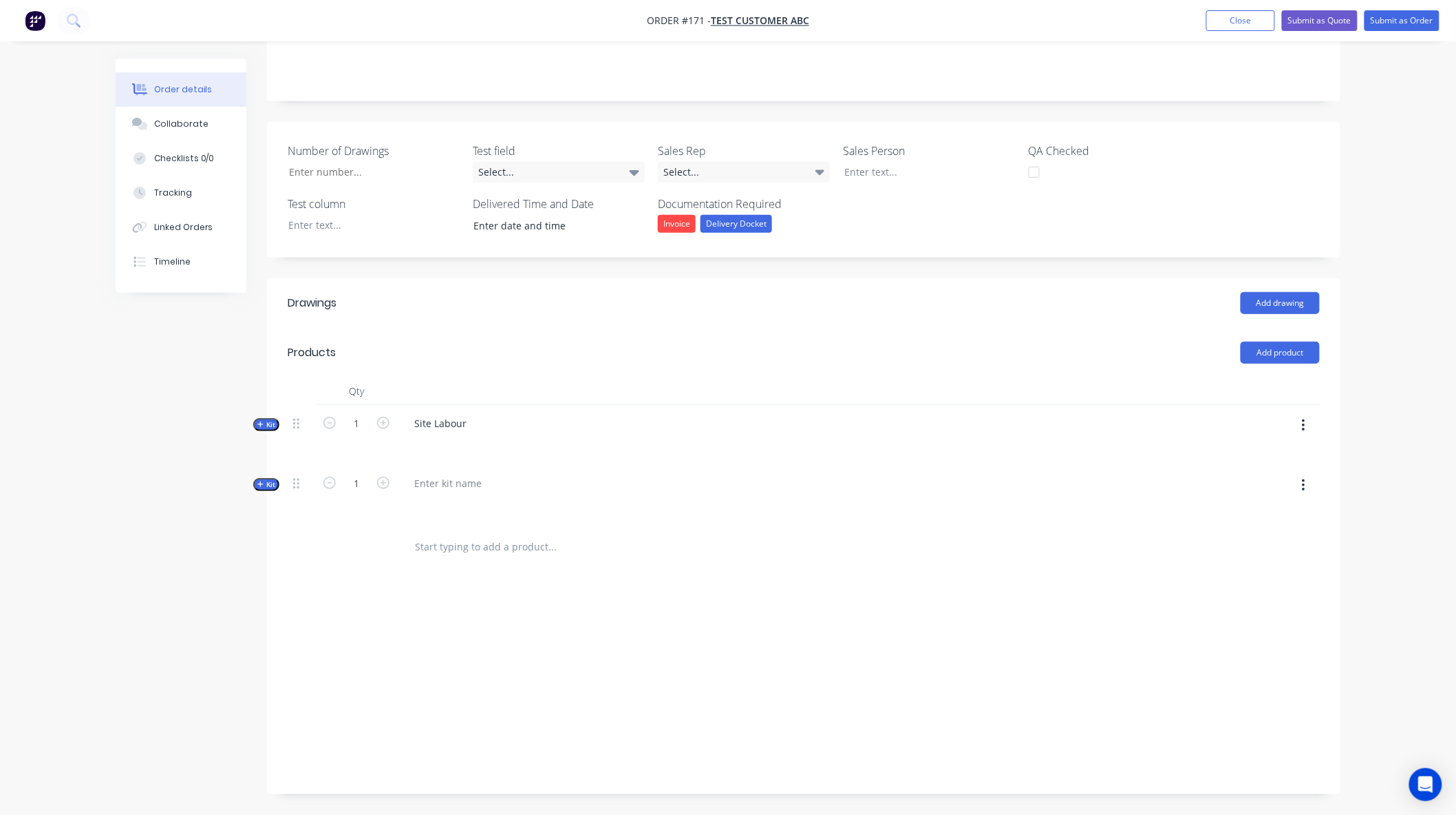
scroll to position [225, 0]
click at [446, 485] on div at bounding box center [447, 483] width 89 height 20
click at [445, 616] on div "Labour $0.00 Sub total $0.00 Margin $0.00 ( 0.00 %) Tax $0.00 Total $0.00" at bounding box center [804, 693] width 1032 height 160
